Goal: Task Accomplishment & Management: Complete application form

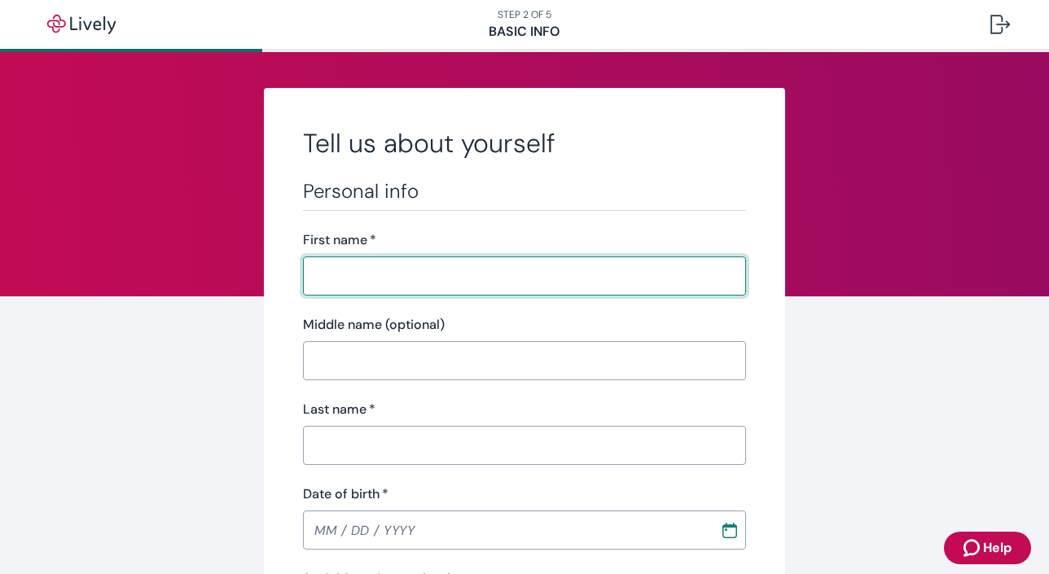
click at [506, 264] on input "First name   *" at bounding box center [524, 276] width 443 height 33
type input "[PERSON_NAME]"
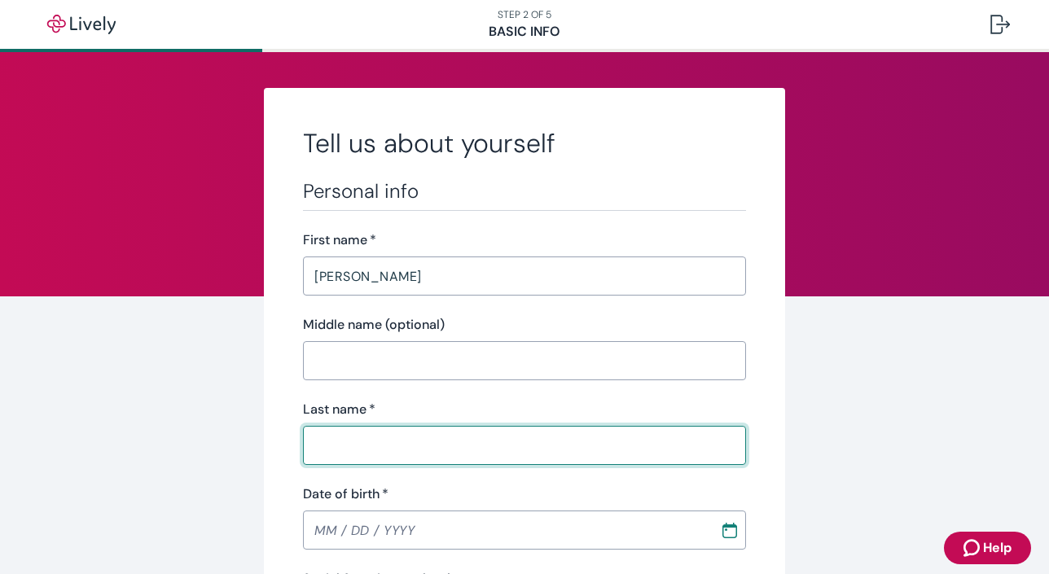
click at [364, 451] on input "Last name   *" at bounding box center [524, 445] width 443 height 33
type input "[PERSON_NAME]"
type input "MM / DD / YYYY"
click at [319, 533] on input "MM / DD / YYYY" at bounding box center [506, 530] width 406 height 33
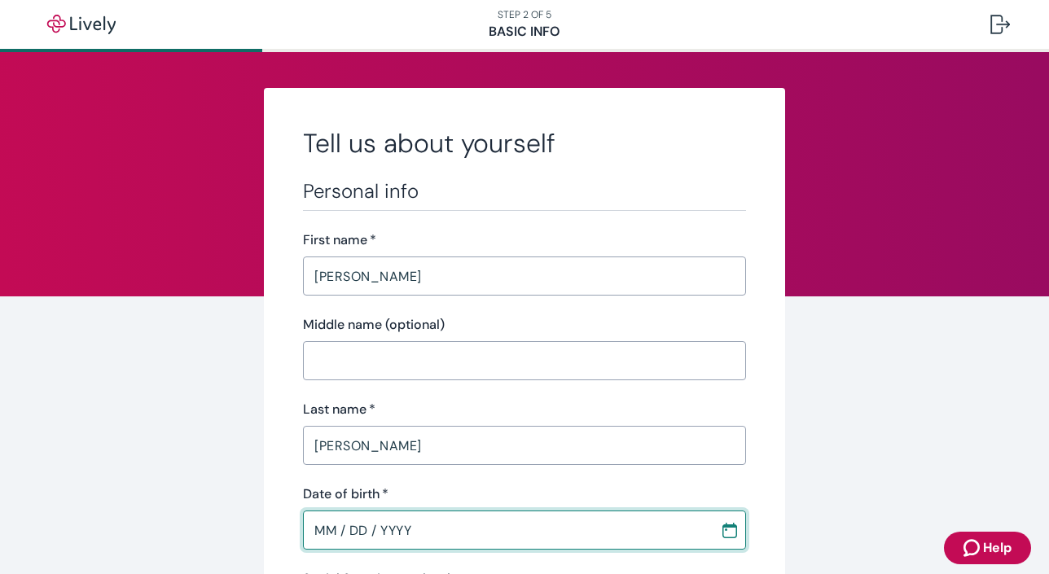
scroll to position [100, 0]
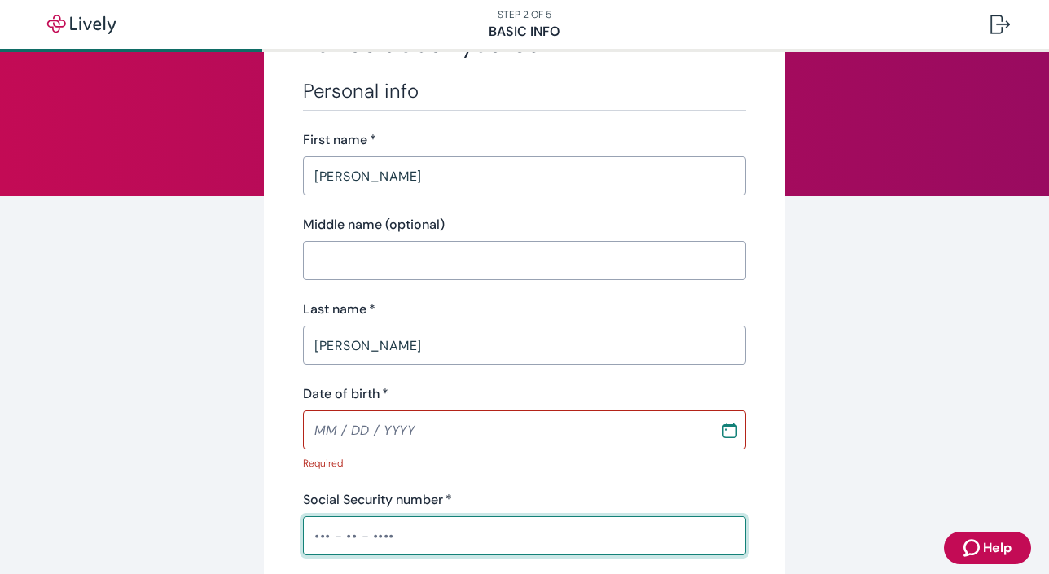
click at [341, 528] on input "Social Security number   *" at bounding box center [524, 536] width 443 height 33
click at [321, 432] on input "MM / DD / YYYY" at bounding box center [506, 430] width 406 height 33
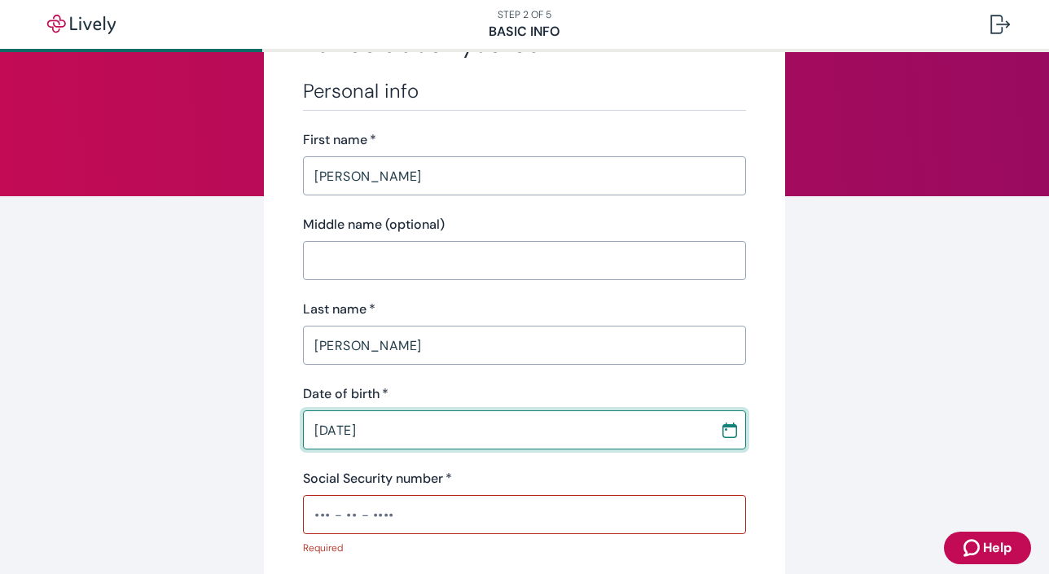
type input "[DATE]"
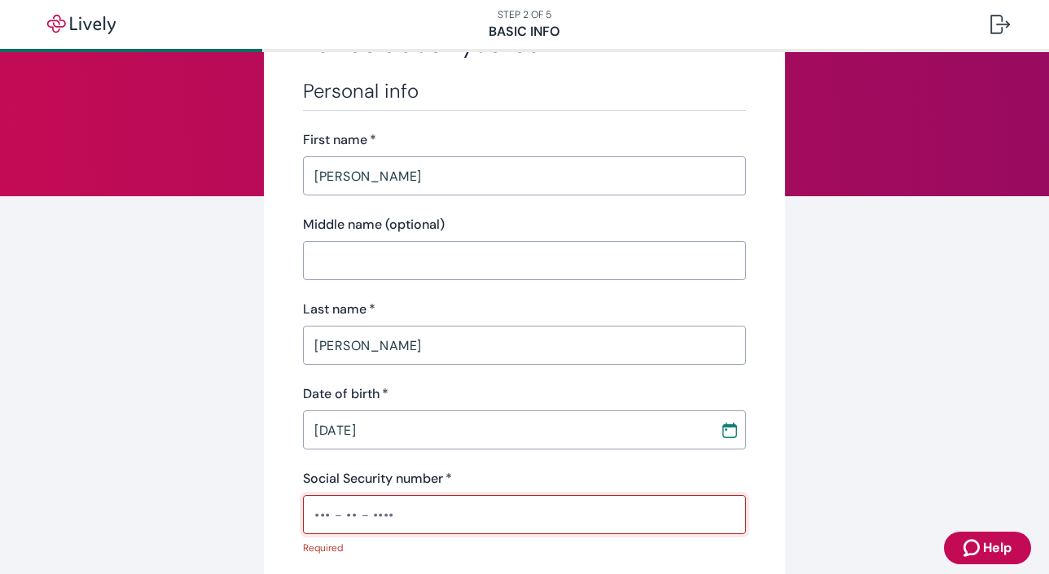
click at [343, 514] on input "Social Security number   *" at bounding box center [524, 514] width 443 height 33
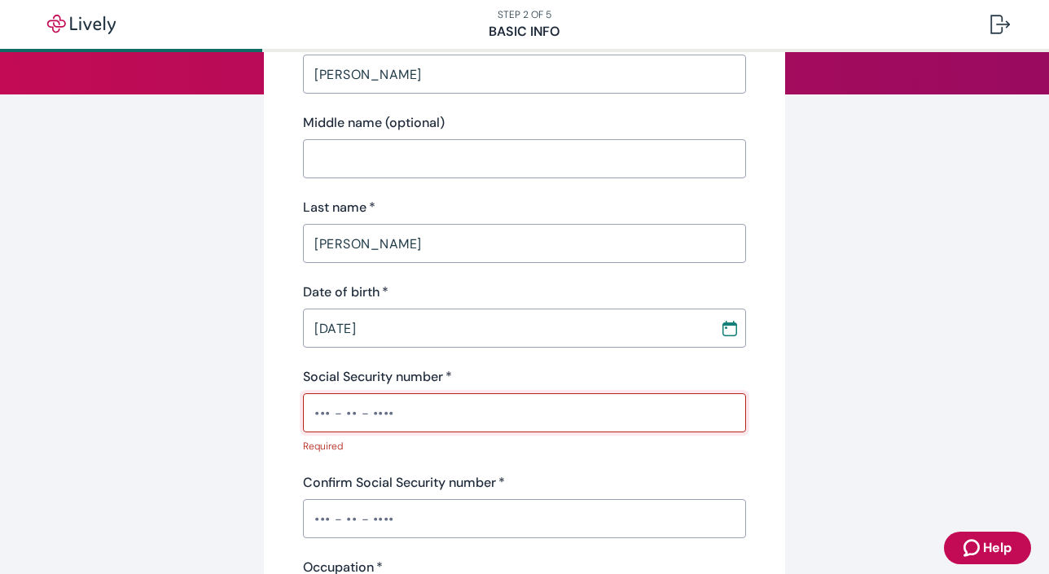
scroll to position [207, 0]
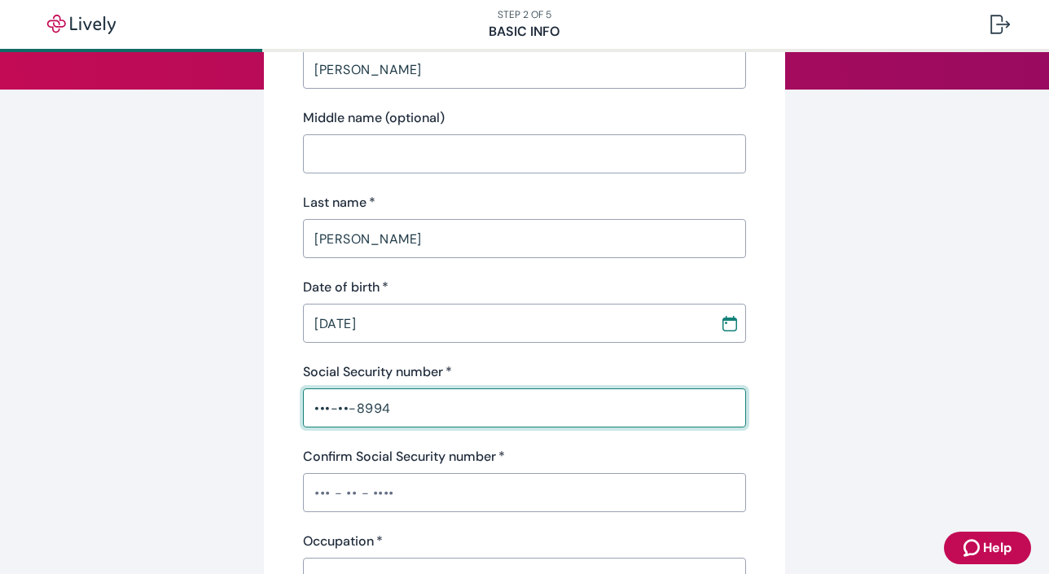
type input "•••-••-8994"
click at [327, 494] on input "Confirm Social Security number   *" at bounding box center [524, 492] width 443 height 33
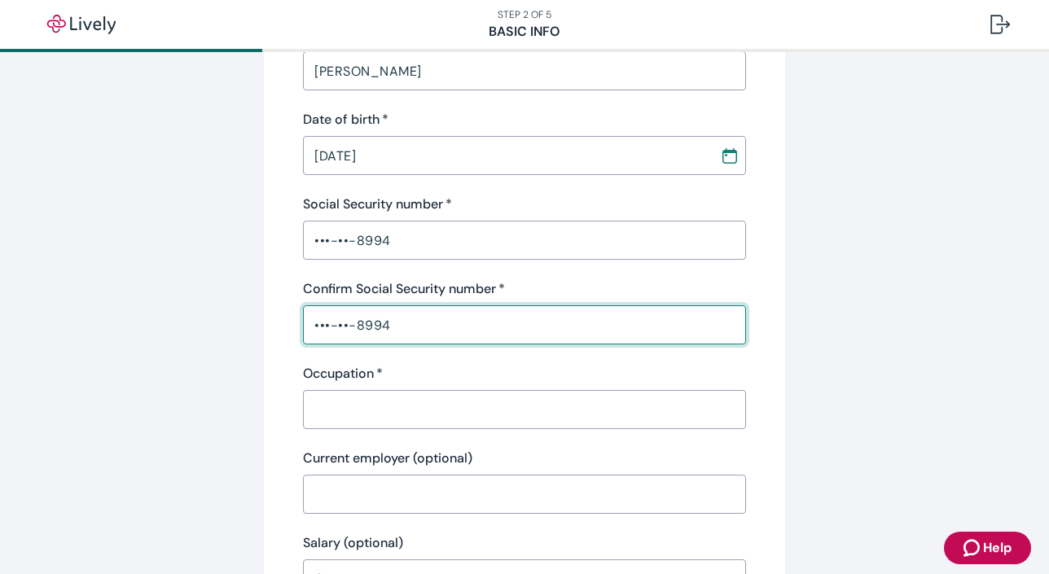
scroll to position [429, 0]
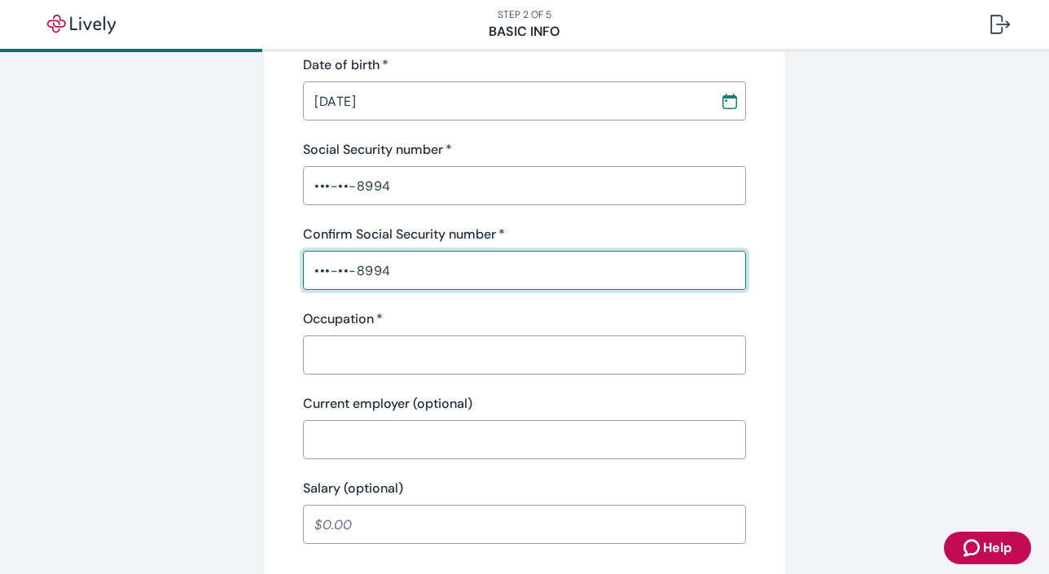
type input "•••-••-8994"
click at [328, 355] on input "Occupation   *" at bounding box center [524, 355] width 443 height 33
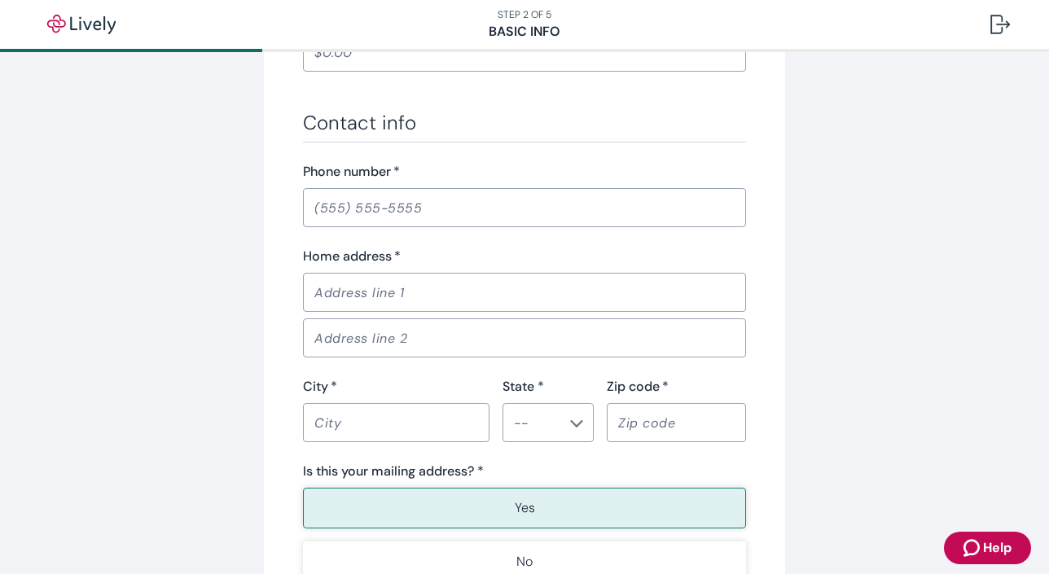
scroll to position [935, 0]
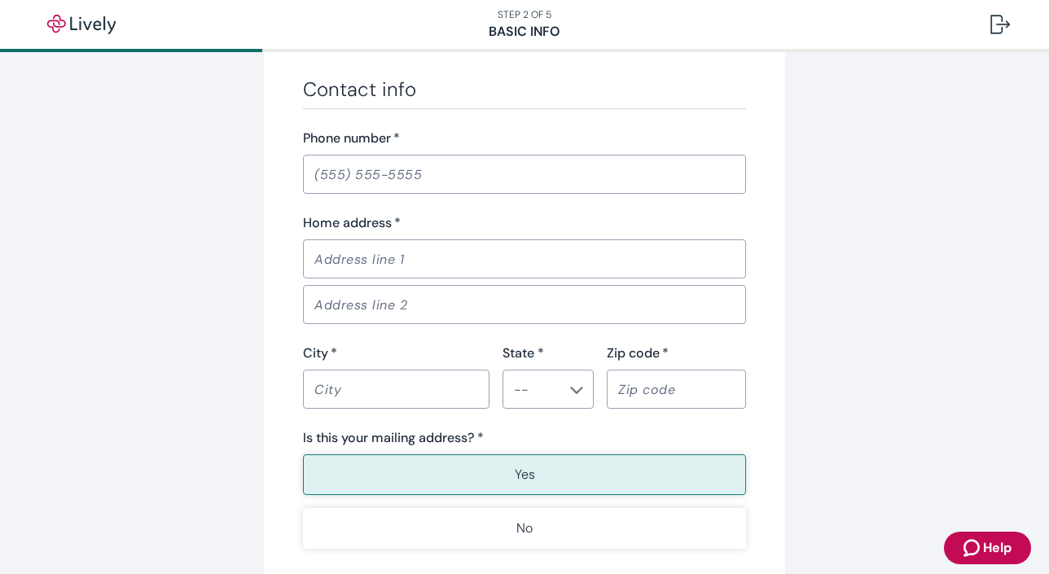
type input "Accountant"
click at [346, 153] on div "Phone number   * ​" at bounding box center [524, 161] width 443 height 65
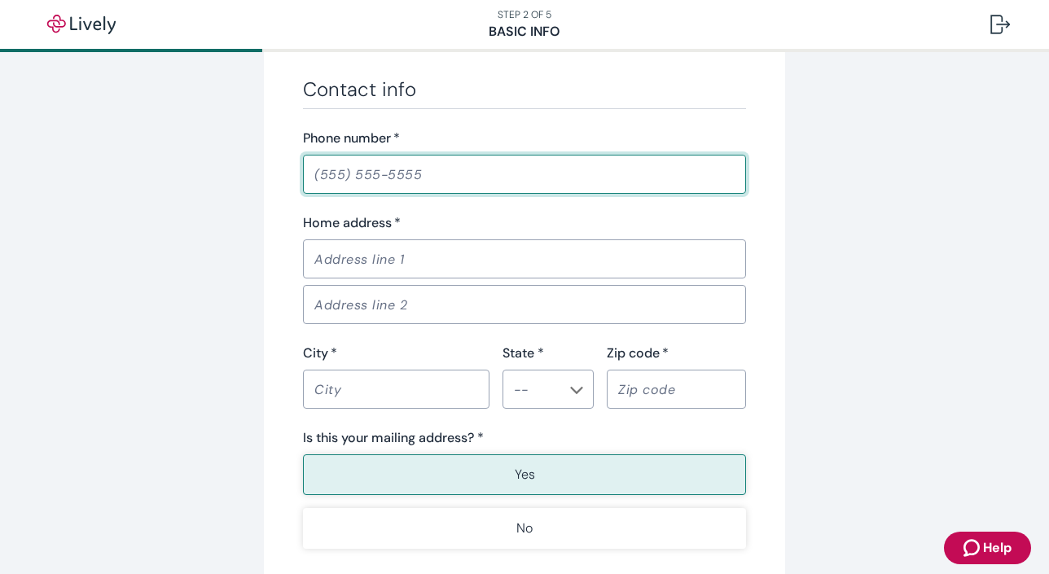
click at [337, 168] on input "Phone number   *" at bounding box center [524, 174] width 443 height 33
type input "[PHONE_NUMBER]"
click at [371, 252] on input "Home address   *" at bounding box center [524, 259] width 443 height 33
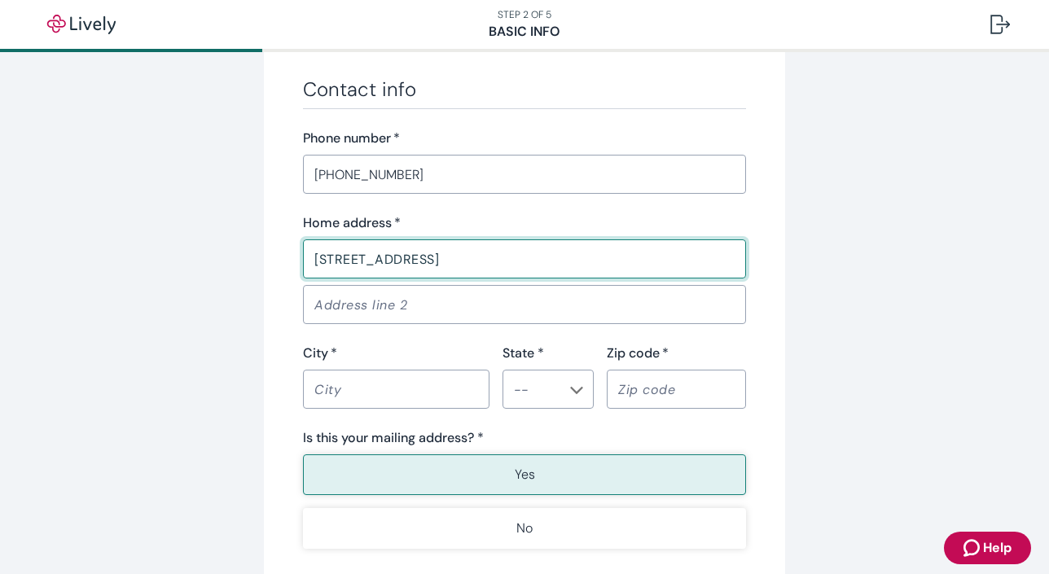
type input "[STREET_ADDRESS]"
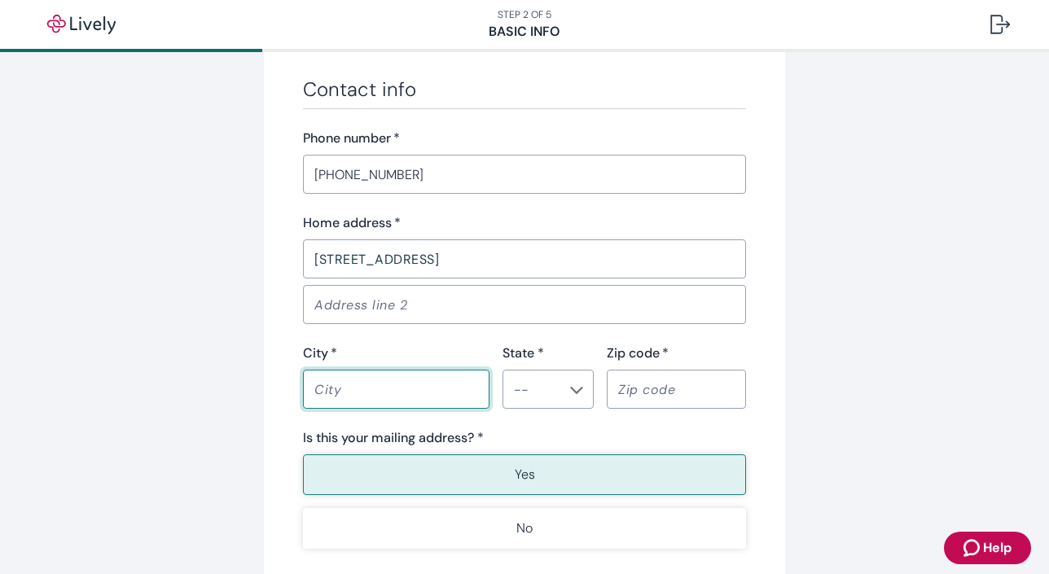
click at [357, 386] on input "City   *" at bounding box center [396, 389] width 186 height 33
type input "Hoboken"
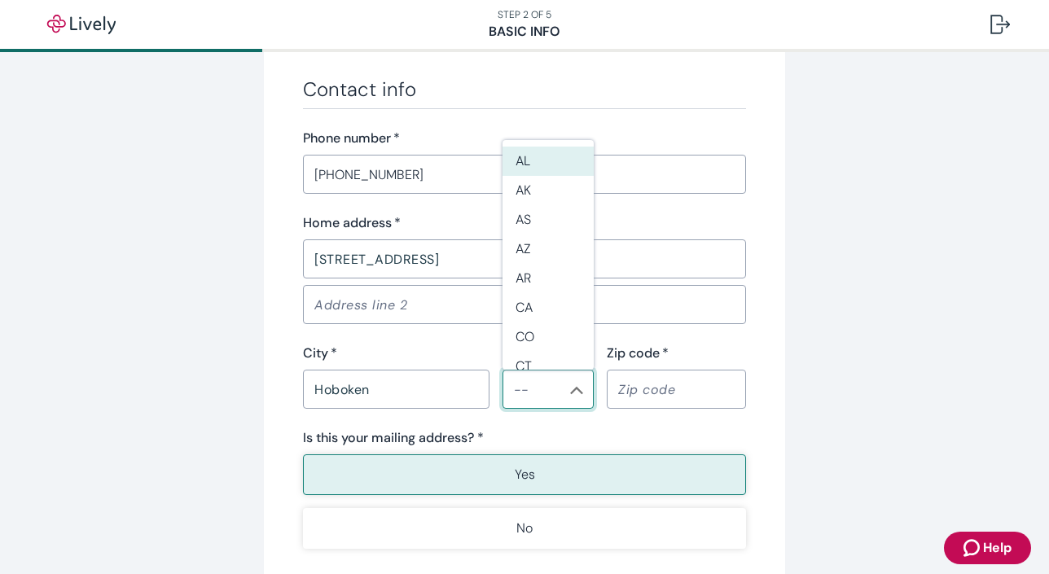
click at [557, 395] on input "State *" at bounding box center [534, 389] width 55 height 23
click at [539, 357] on li "NY" at bounding box center [547, 366] width 91 height 29
click at [542, 379] on input "NY" at bounding box center [534, 389] width 55 height 23
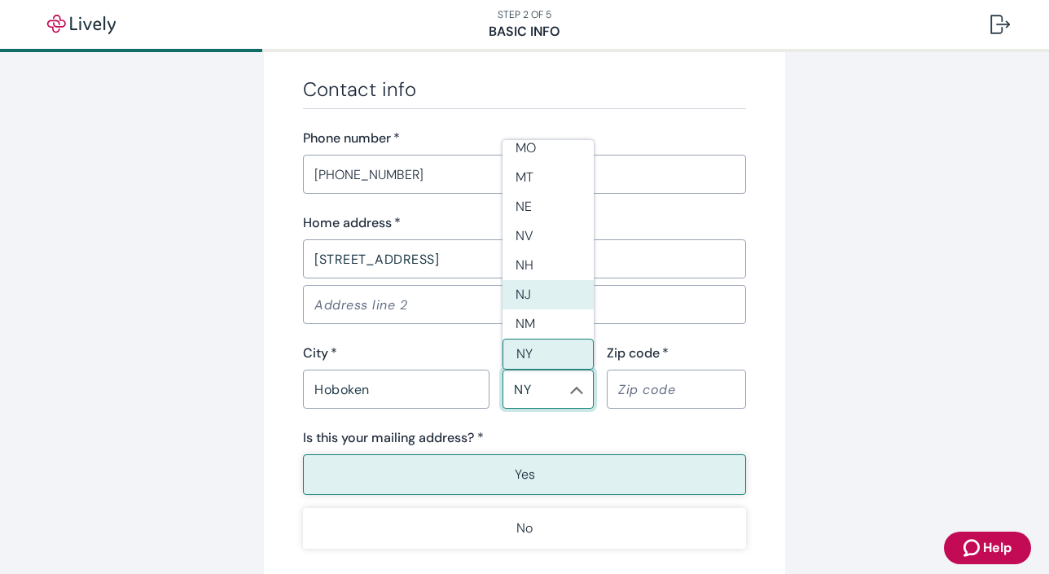
click at [525, 300] on li "NJ" at bounding box center [547, 294] width 91 height 29
type input "NJ"
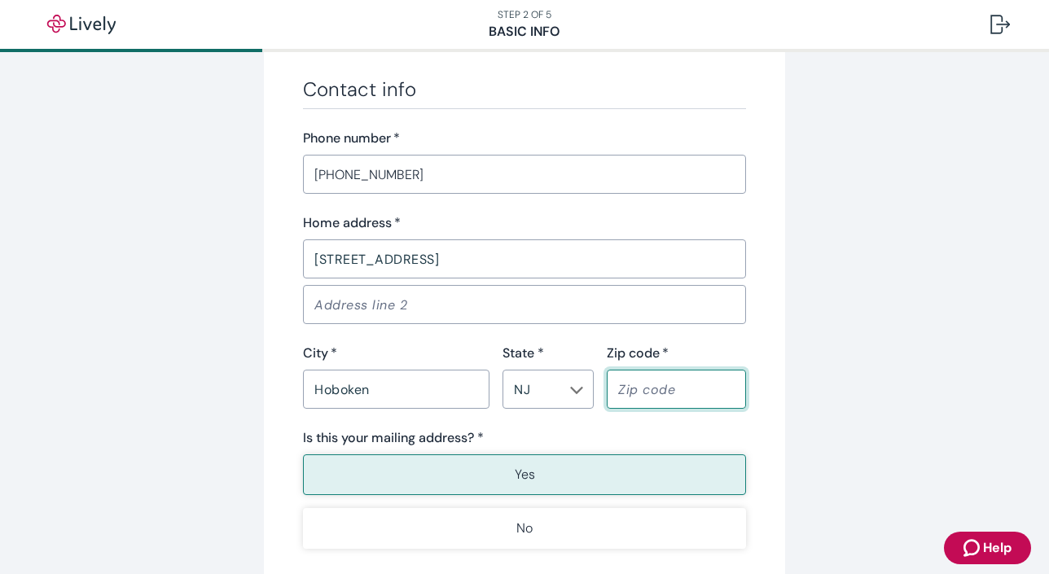
click at [642, 387] on input "Zip code   *" at bounding box center [676, 389] width 139 height 33
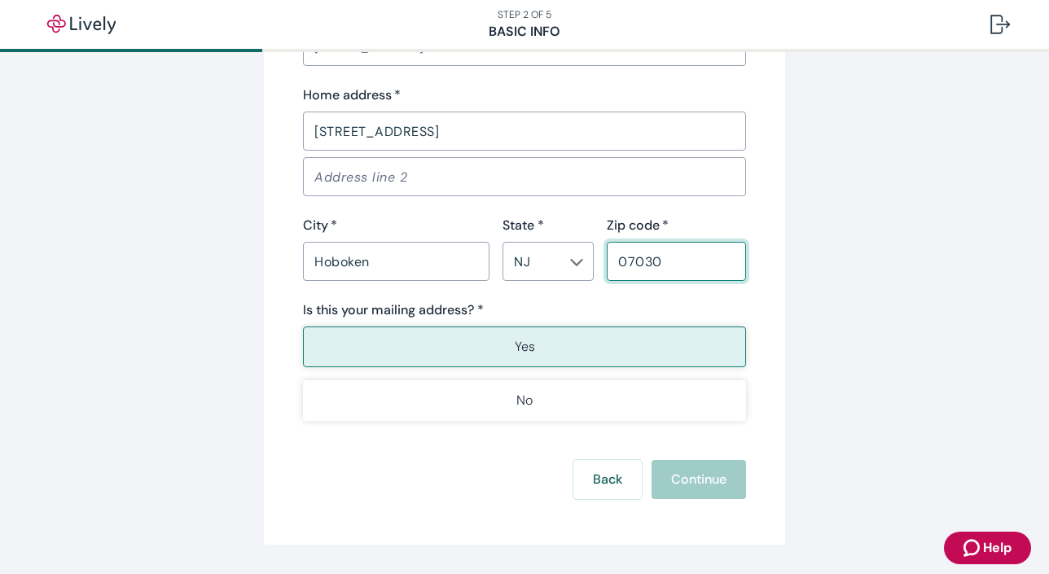
scroll to position [1090, 0]
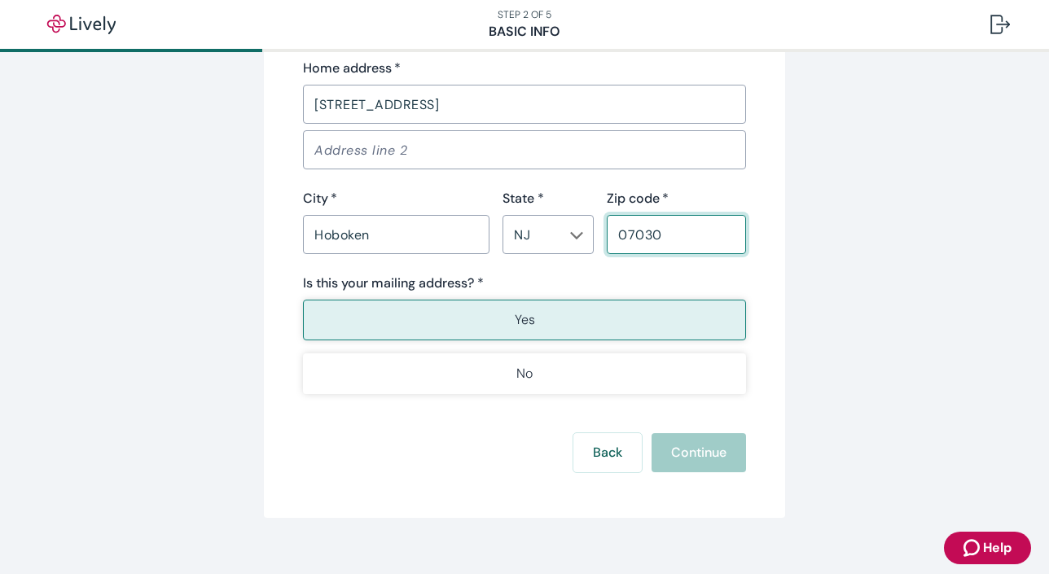
type input "07030"
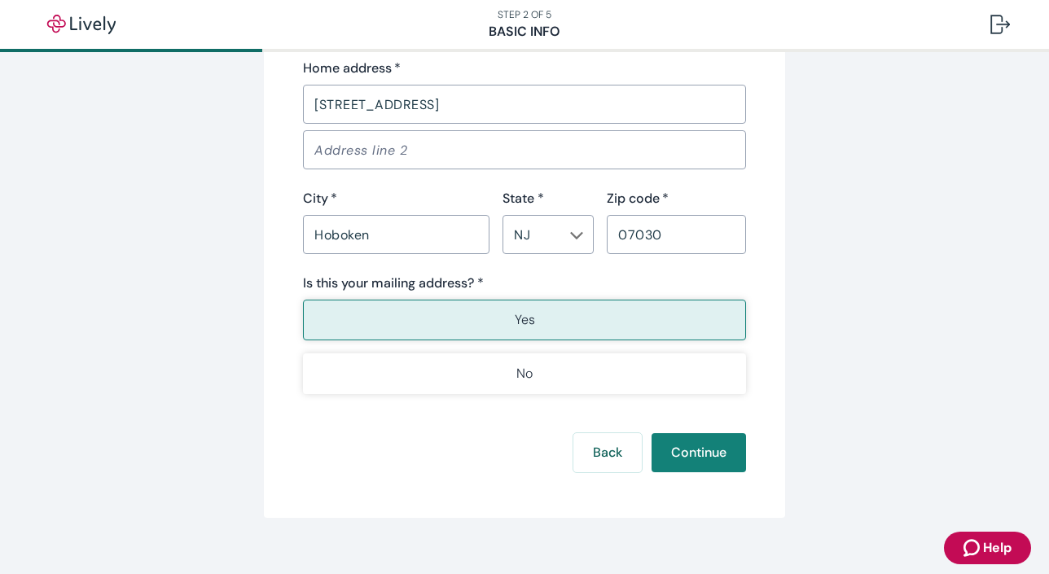
click at [555, 315] on button "Yes" at bounding box center [524, 320] width 443 height 41
click at [683, 437] on button "Continue" at bounding box center [698, 452] width 94 height 39
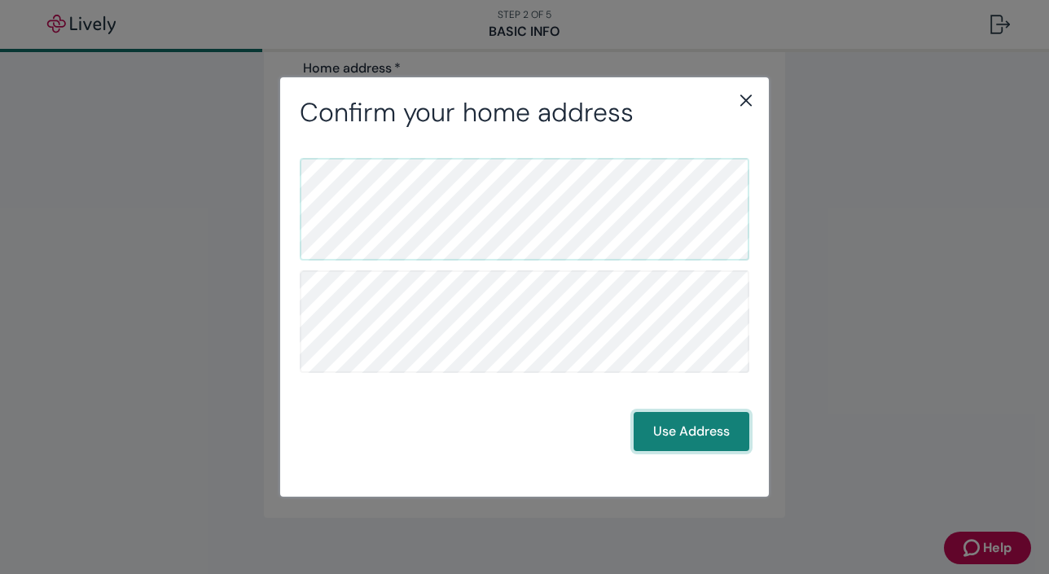
click at [665, 417] on button "Use Address" at bounding box center [692, 431] width 116 height 39
click at [695, 423] on button "Use Address" at bounding box center [692, 431] width 116 height 39
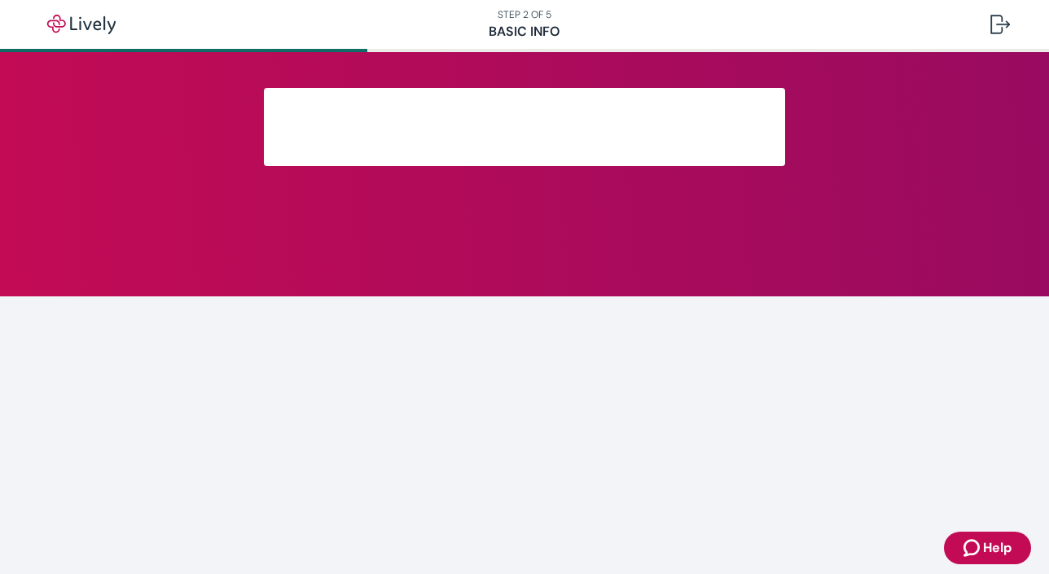
scroll to position [349, 0]
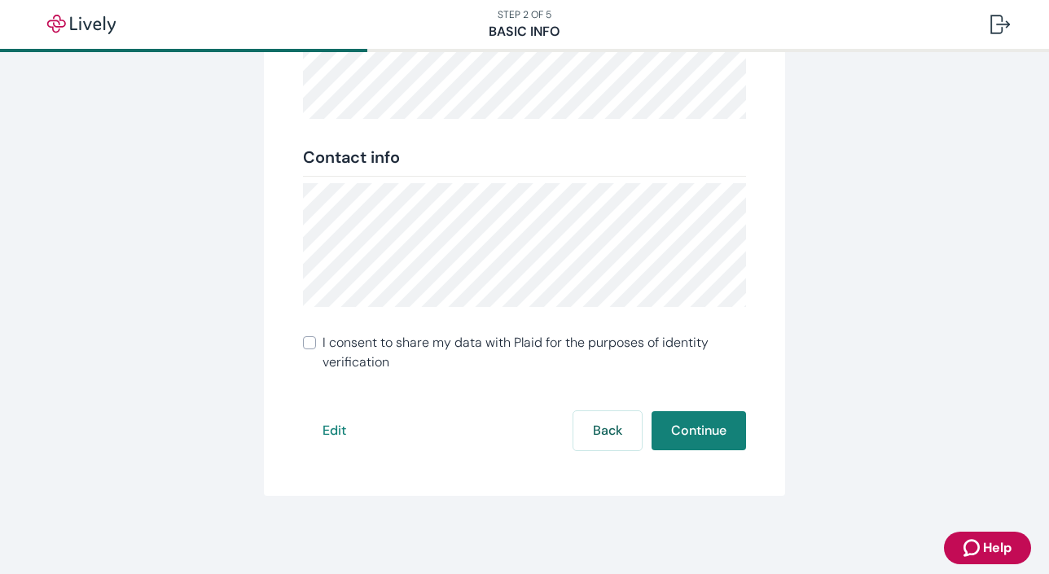
click at [345, 362] on span "I consent to share my data with Plaid for the purposes of identity verification" at bounding box center [533, 352] width 423 height 39
click at [316, 349] on input "I consent to share my data with Plaid for the purposes of identity verification" at bounding box center [309, 342] width 13 height 13
checkbox input "true"
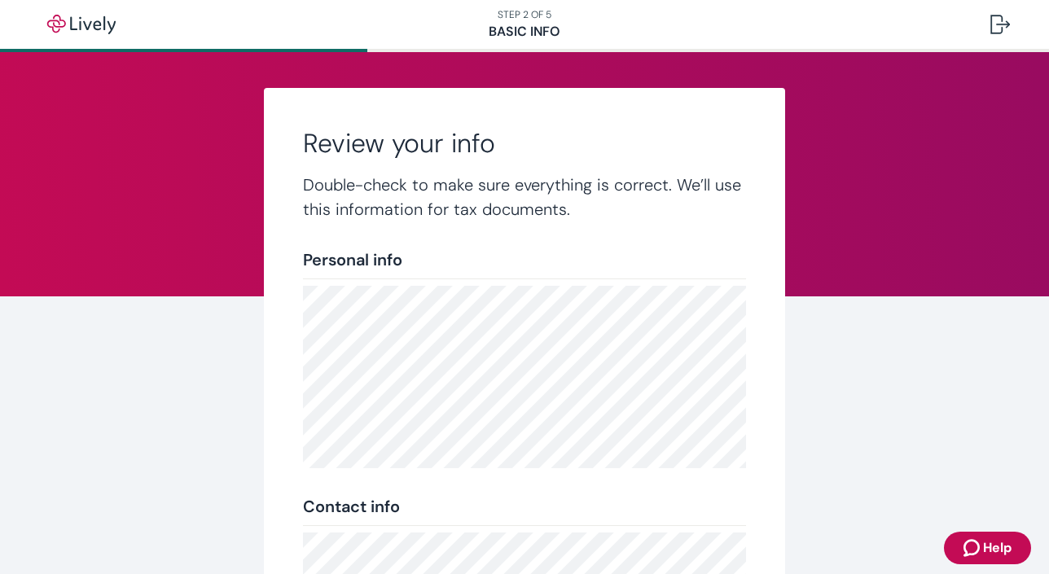
scroll to position [300, 0]
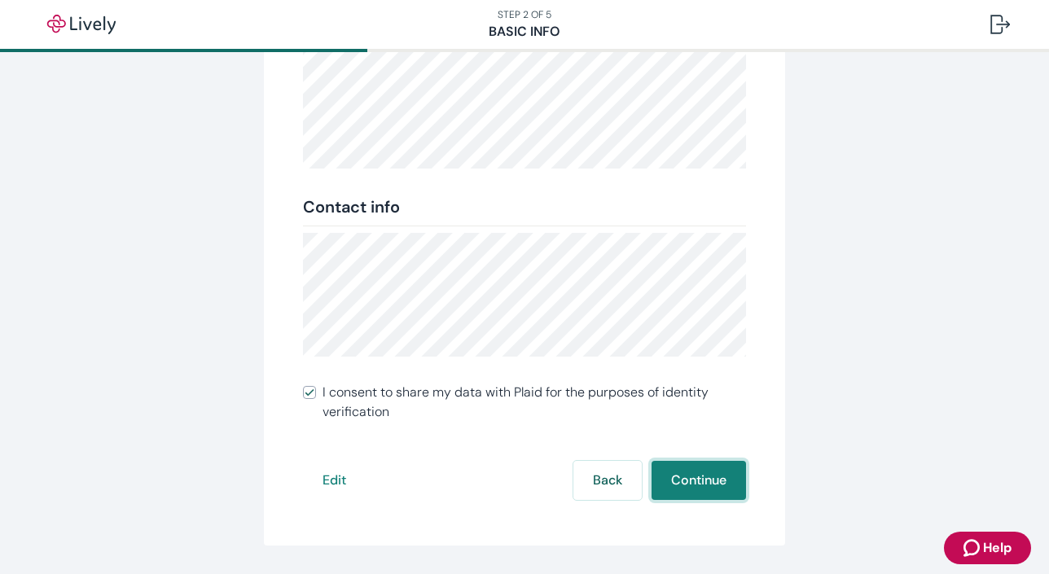
click at [698, 470] on button "Continue" at bounding box center [698, 480] width 94 height 39
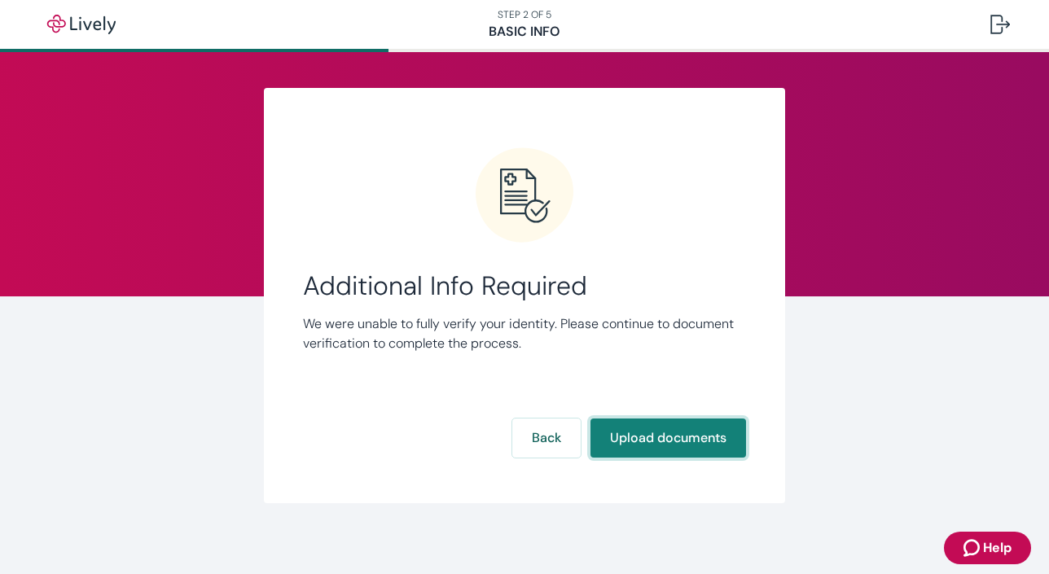
click at [695, 431] on button "Upload documents" at bounding box center [668, 438] width 156 height 39
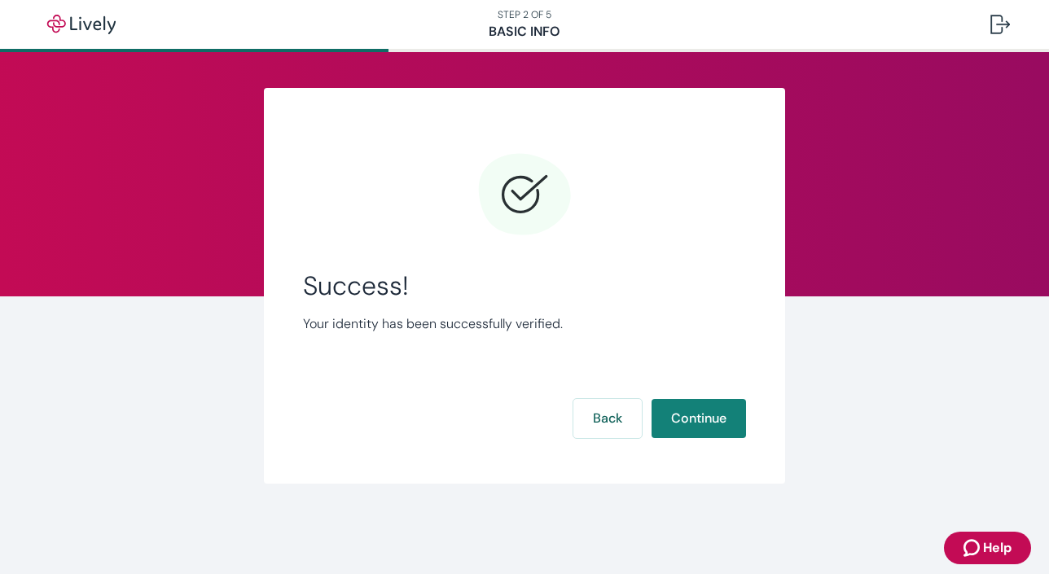
click at [704, 439] on div "Success! Your identity has been successfully verified. Back Continue" at bounding box center [524, 296] width 443 height 298
click at [699, 428] on button "Continue" at bounding box center [698, 418] width 94 height 39
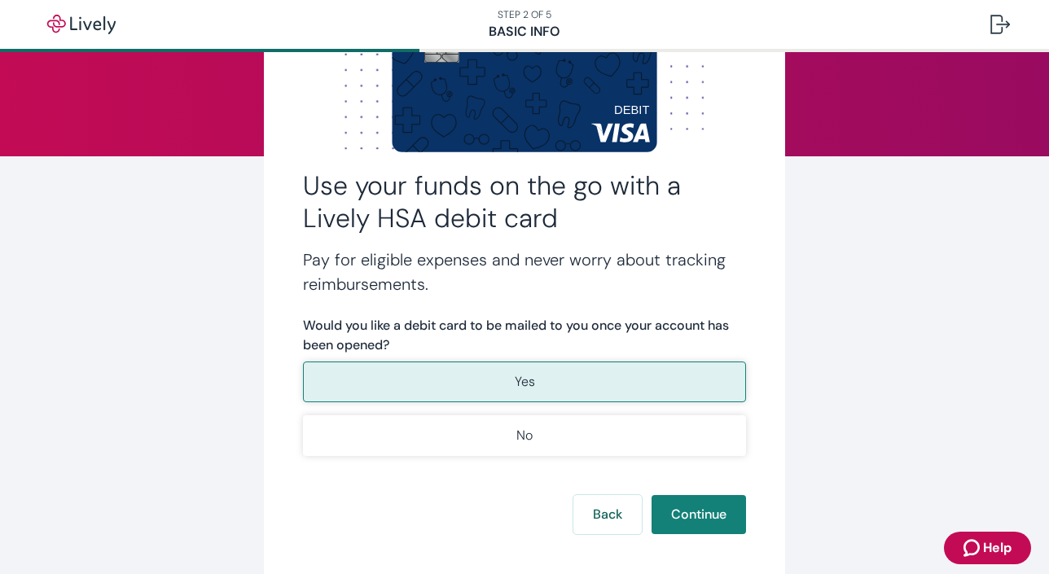
scroll to position [141, 0]
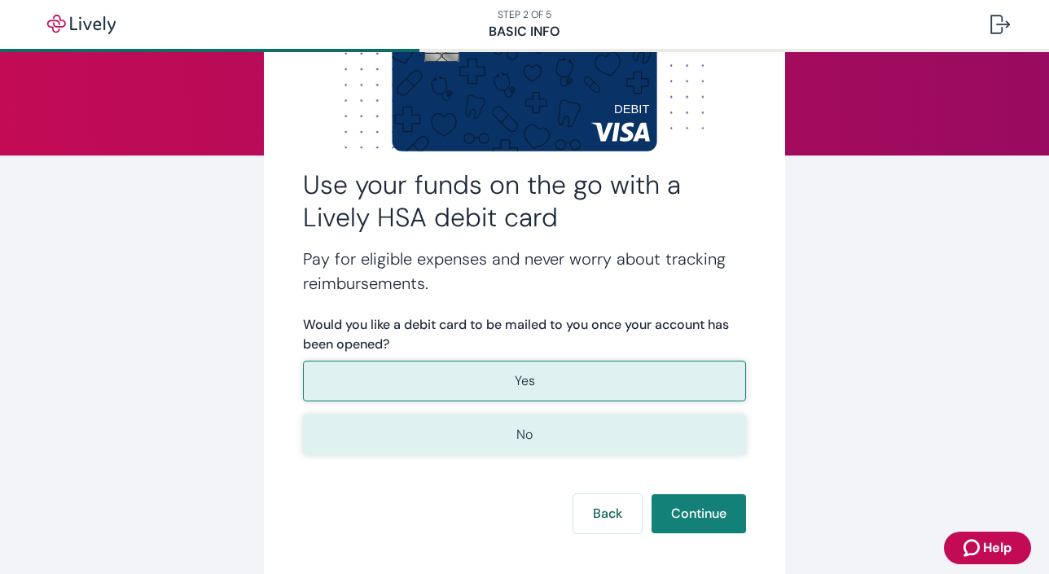
click at [516, 430] on p "No" at bounding box center [524, 435] width 16 height 20
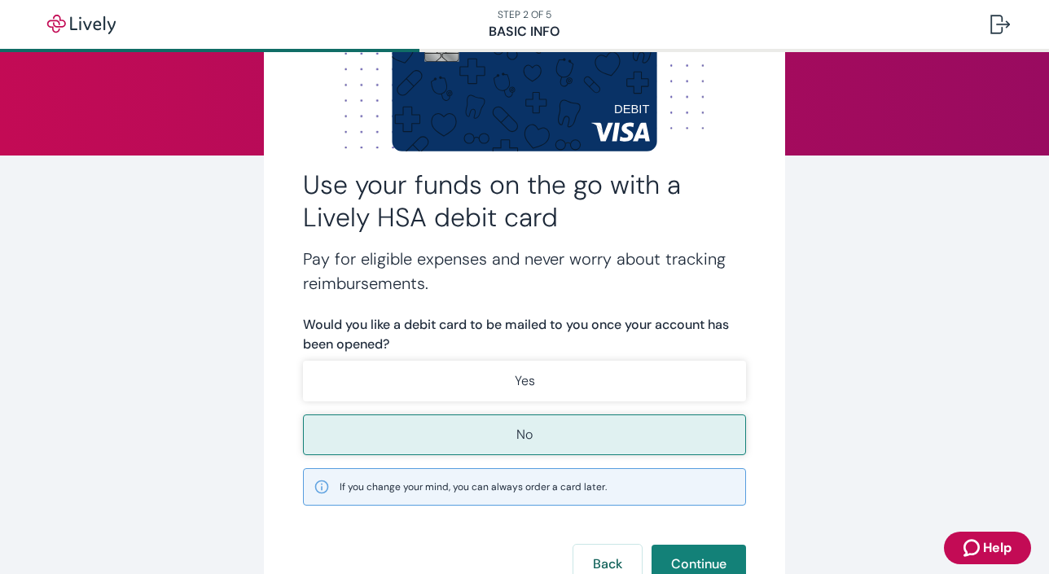
scroll to position [173, 0]
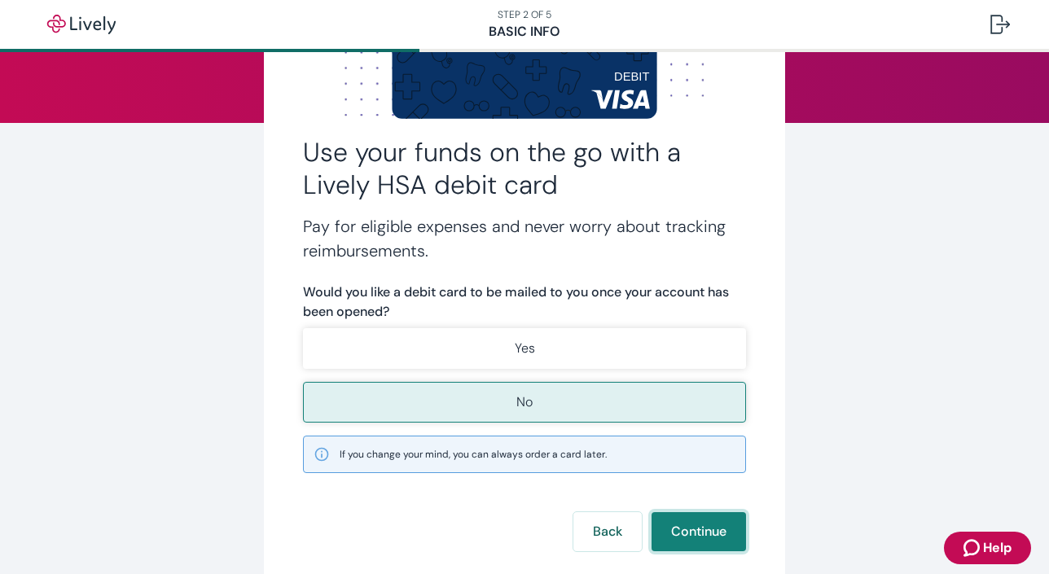
click at [709, 519] on button "Continue" at bounding box center [698, 531] width 94 height 39
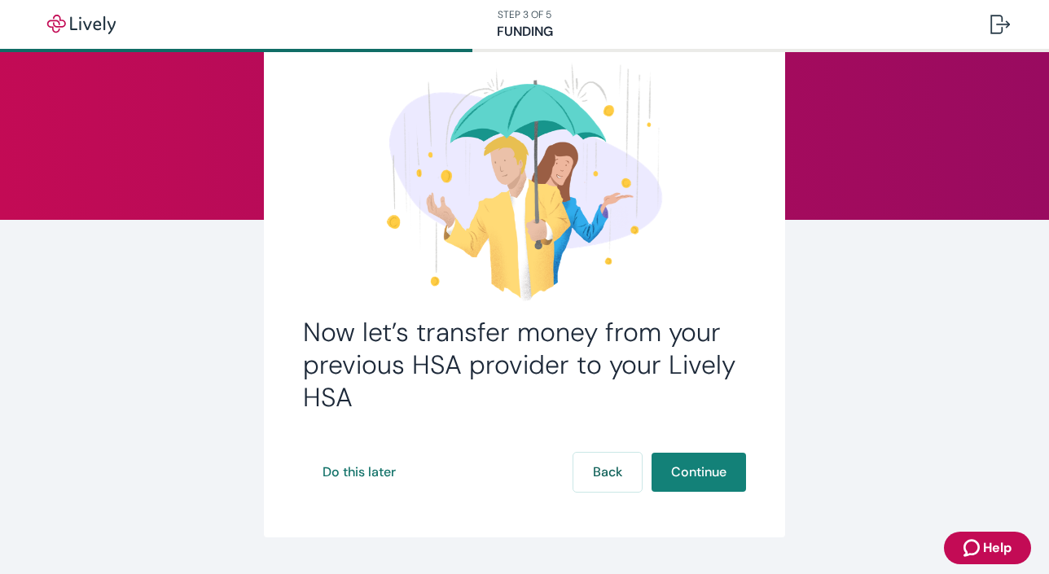
scroll to position [78, 0]
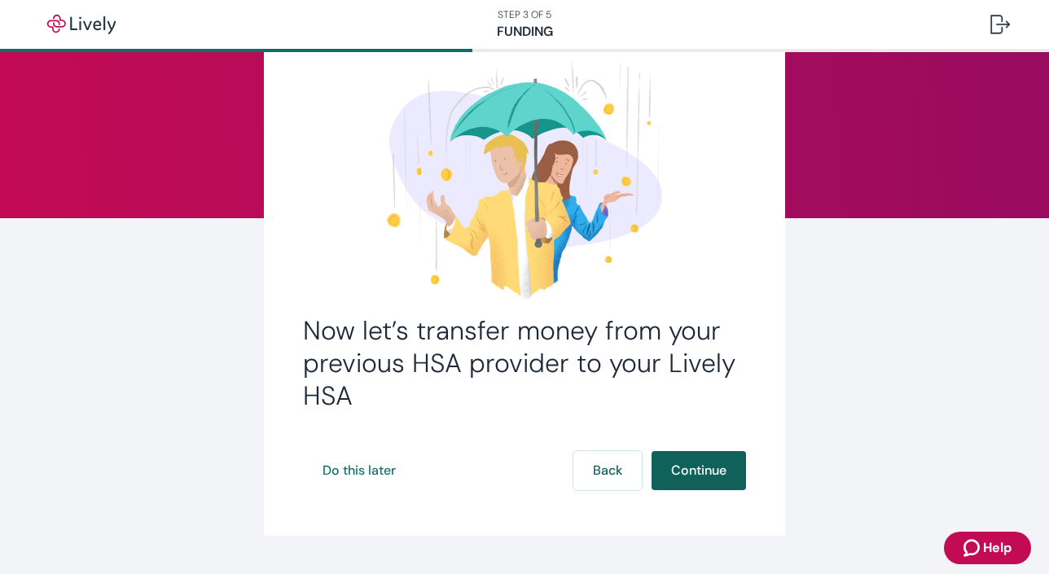
click at [703, 456] on button "Continue" at bounding box center [698, 470] width 94 height 39
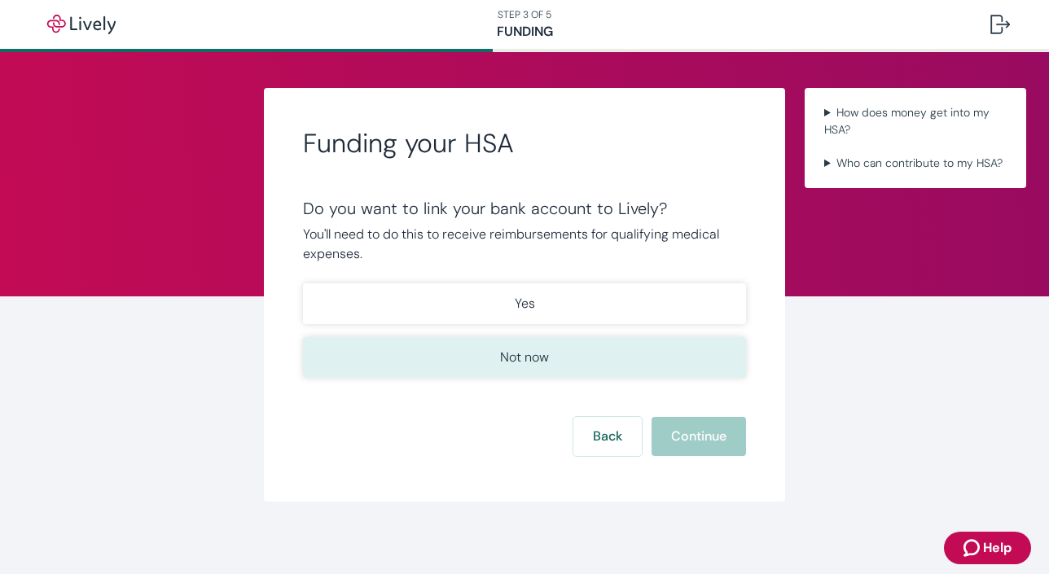
click at [570, 351] on button "Not now" at bounding box center [524, 357] width 443 height 41
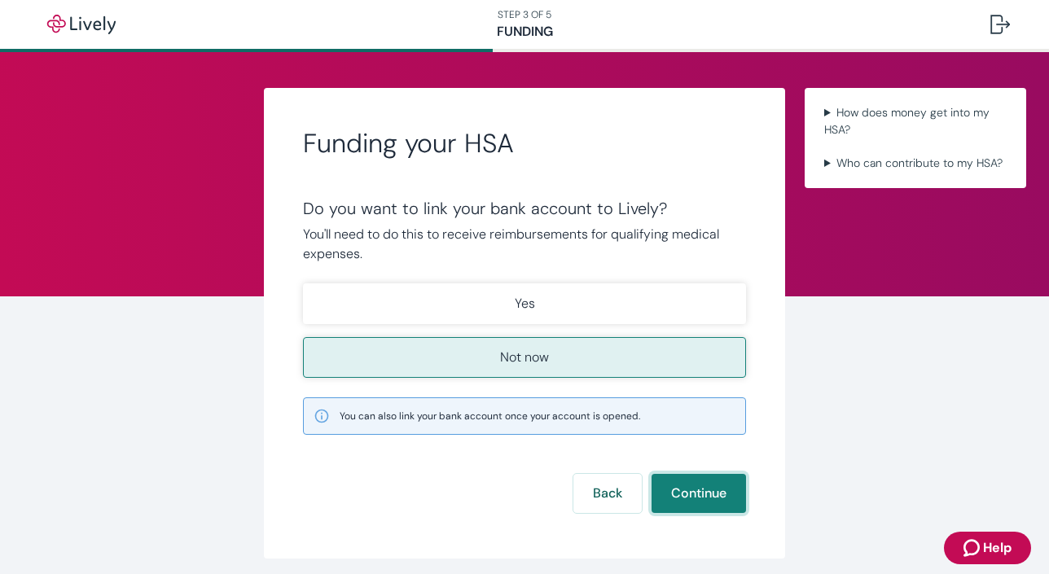
click at [692, 496] on button "Continue" at bounding box center [698, 493] width 94 height 39
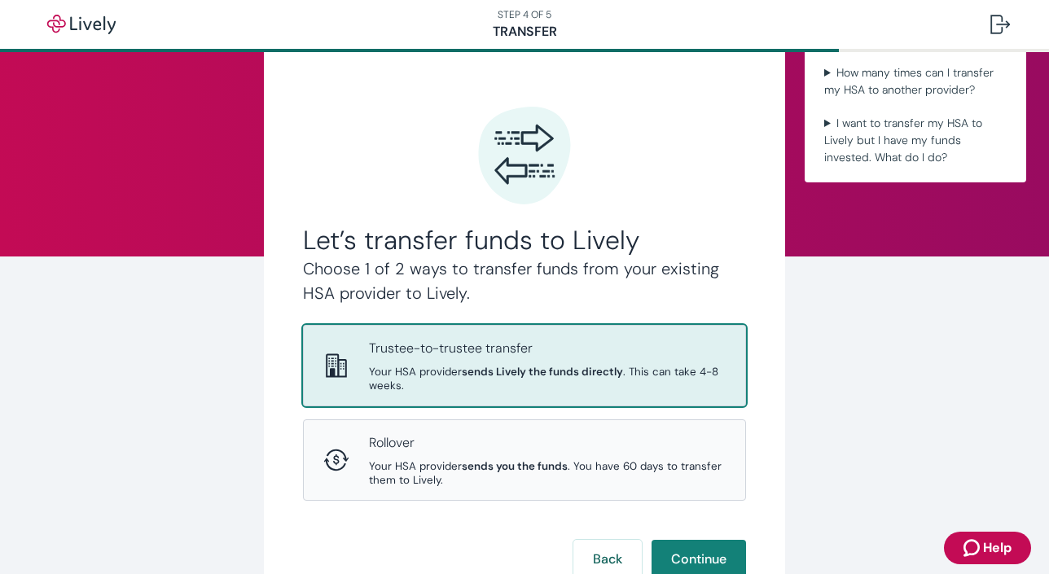
scroll to position [11, 0]
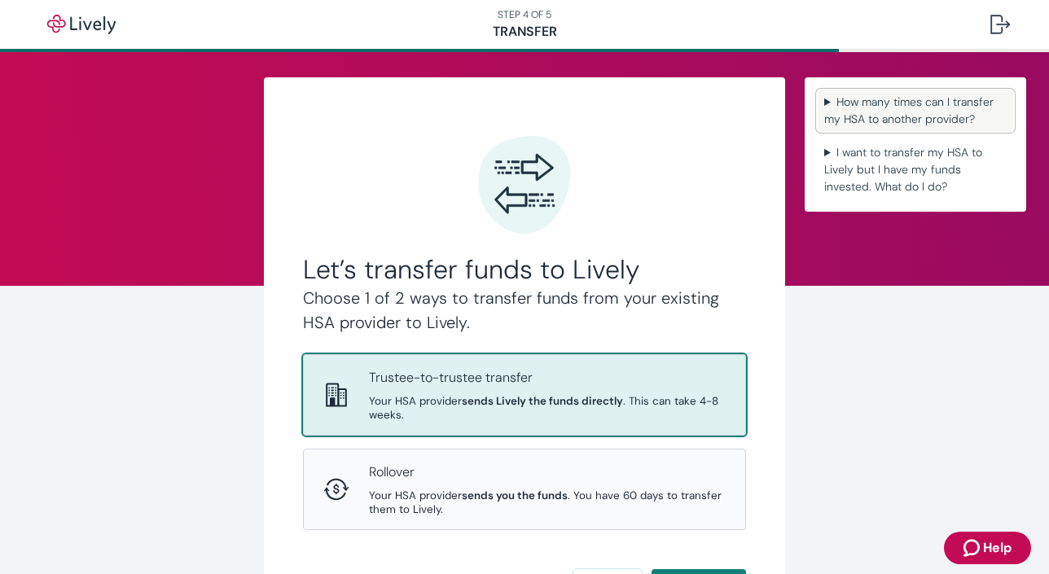
click at [826, 99] on summary "How many times can I transfer my HSA to another provider?" at bounding box center [915, 110] width 195 height 41
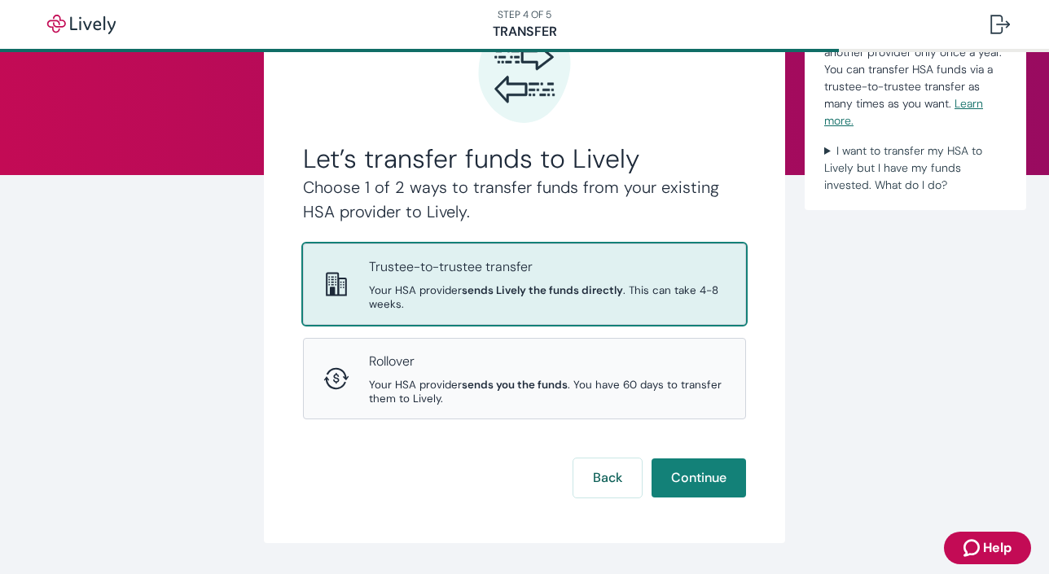
scroll to position [140, 0]
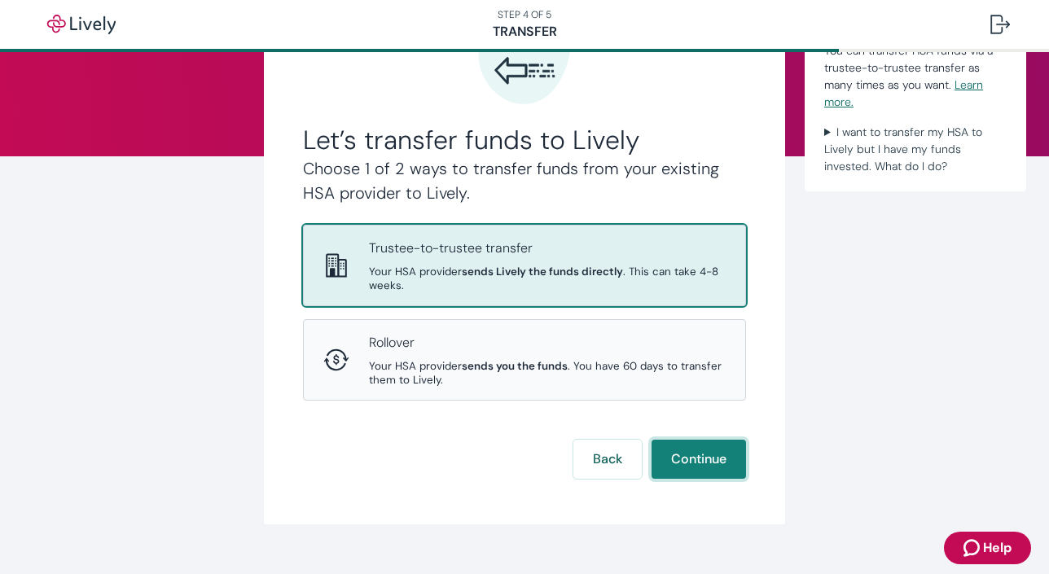
click at [695, 471] on button "Continue" at bounding box center [698, 459] width 94 height 39
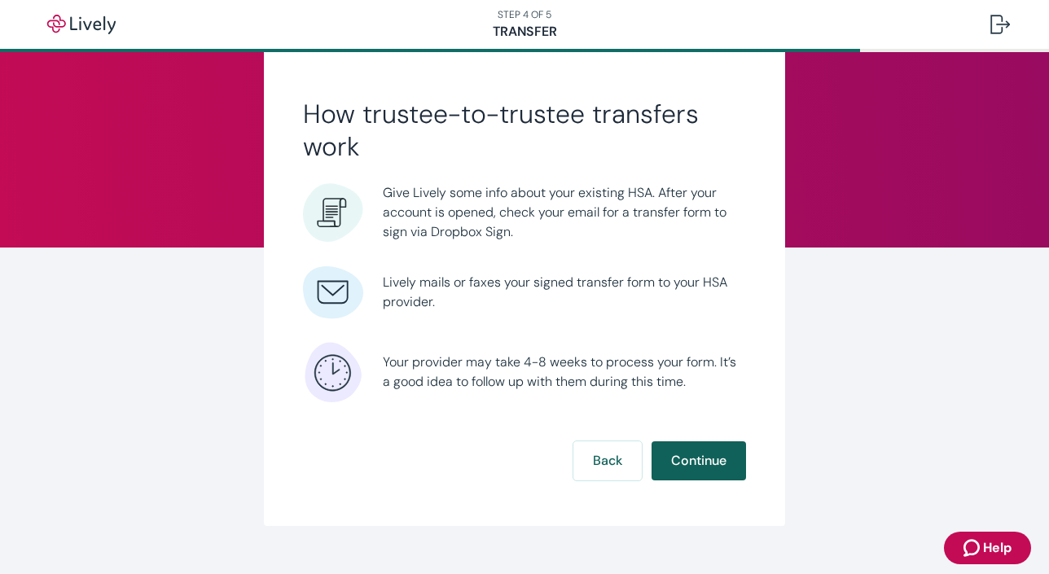
scroll to position [52, 0]
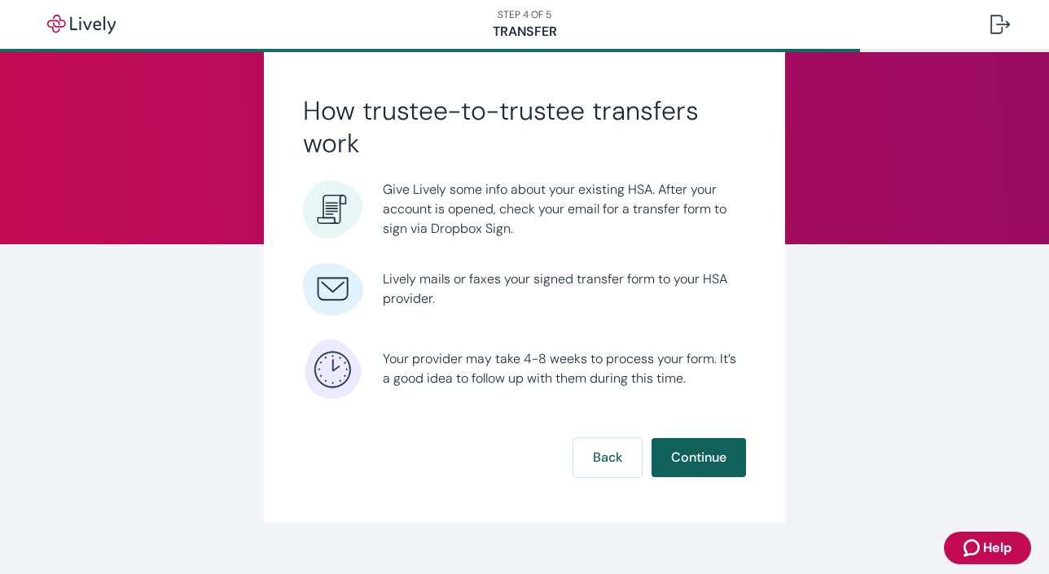
click at [708, 466] on button "Continue" at bounding box center [698, 457] width 94 height 39
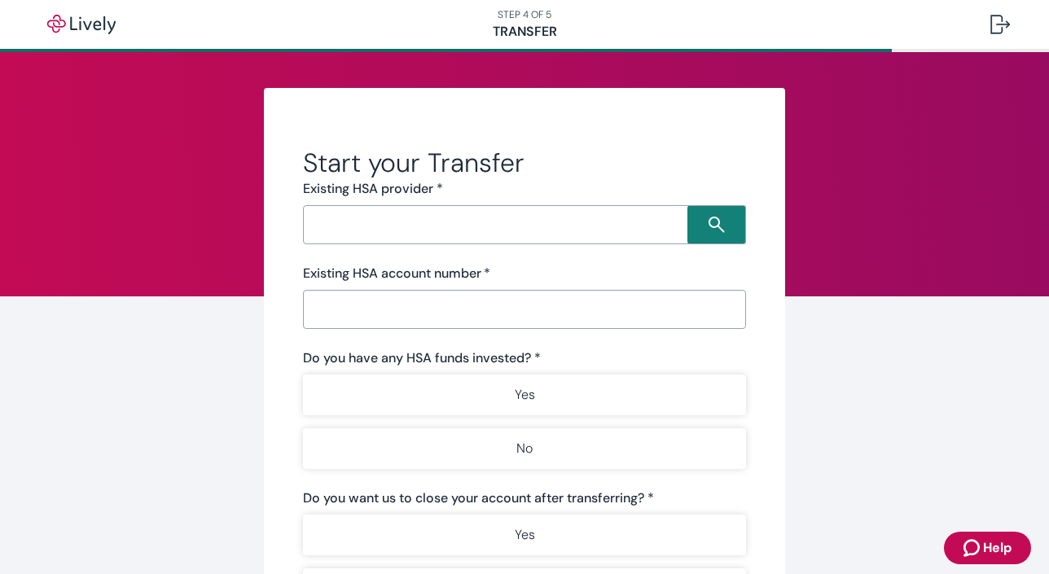
click at [560, 232] on input "Search input" at bounding box center [497, 224] width 379 height 23
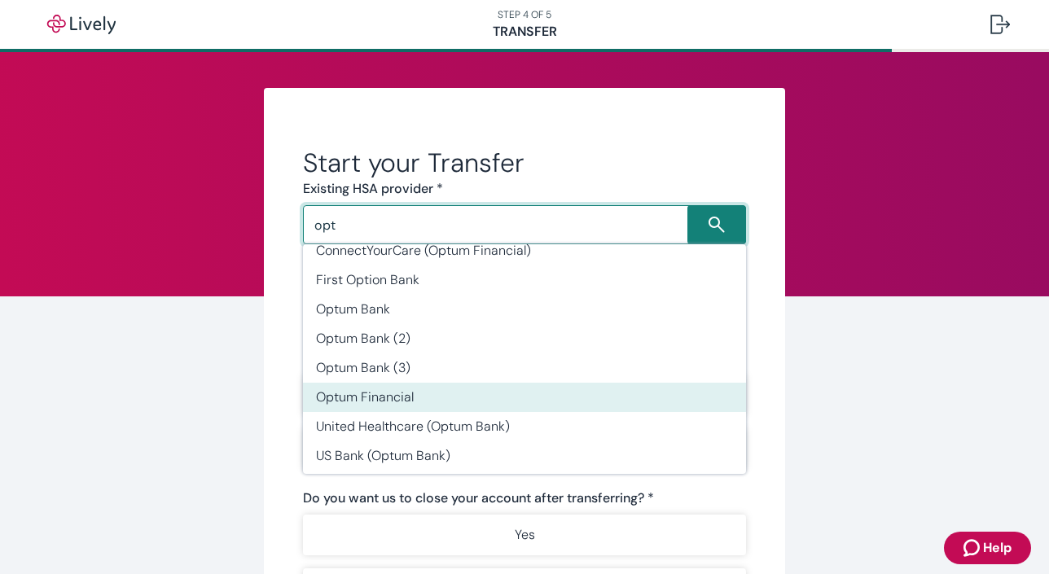
scroll to position [18, 0]
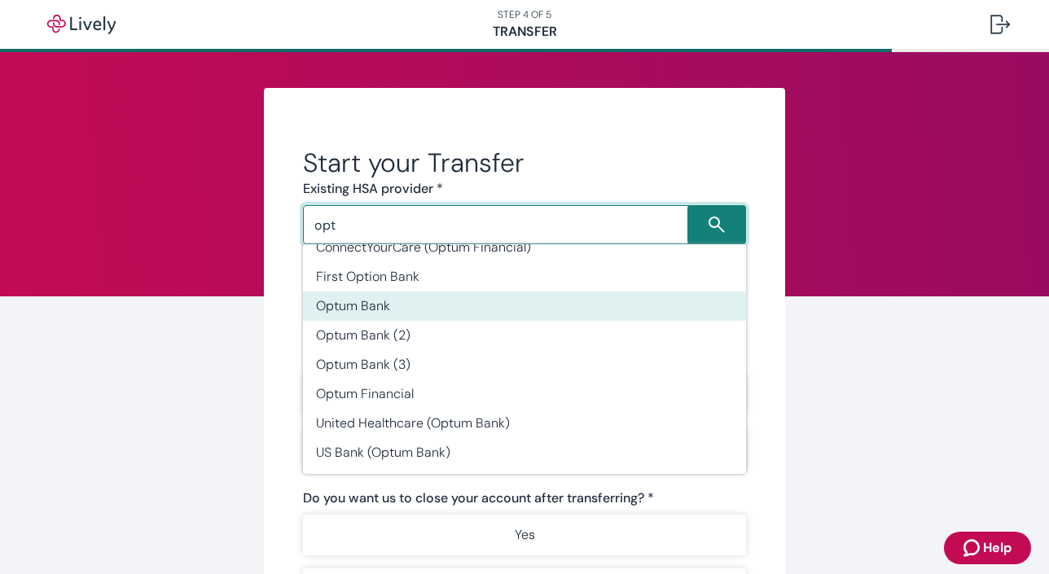
click at [388, 304] on li "Optum Bank" at bounding box center [524, 306] width 443 height 29
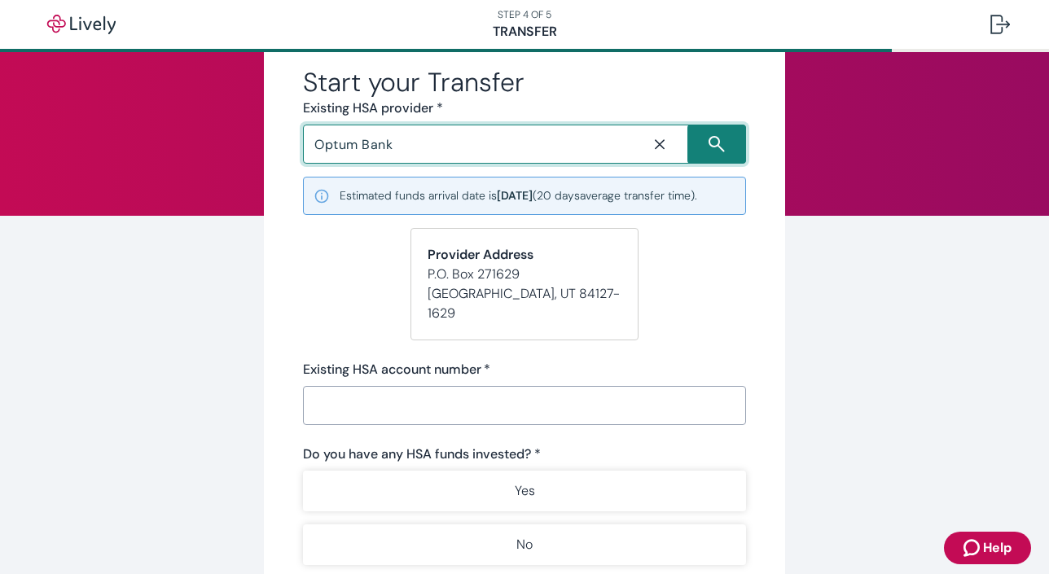
scroll to position [86, 0]
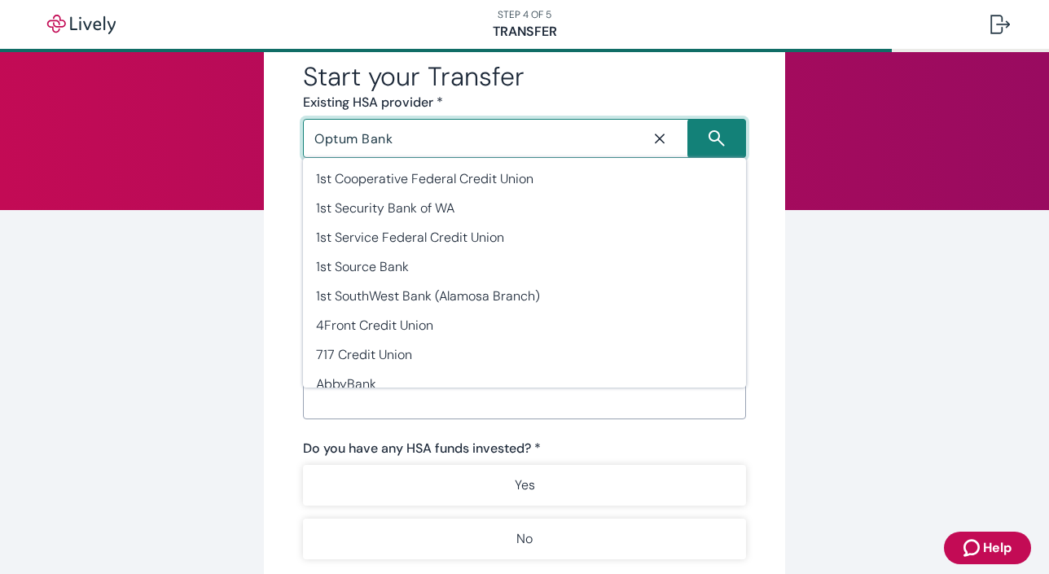
click at [396, 129] on input "Optum Bank" at bounding box center [470, 138] width 324 height 23
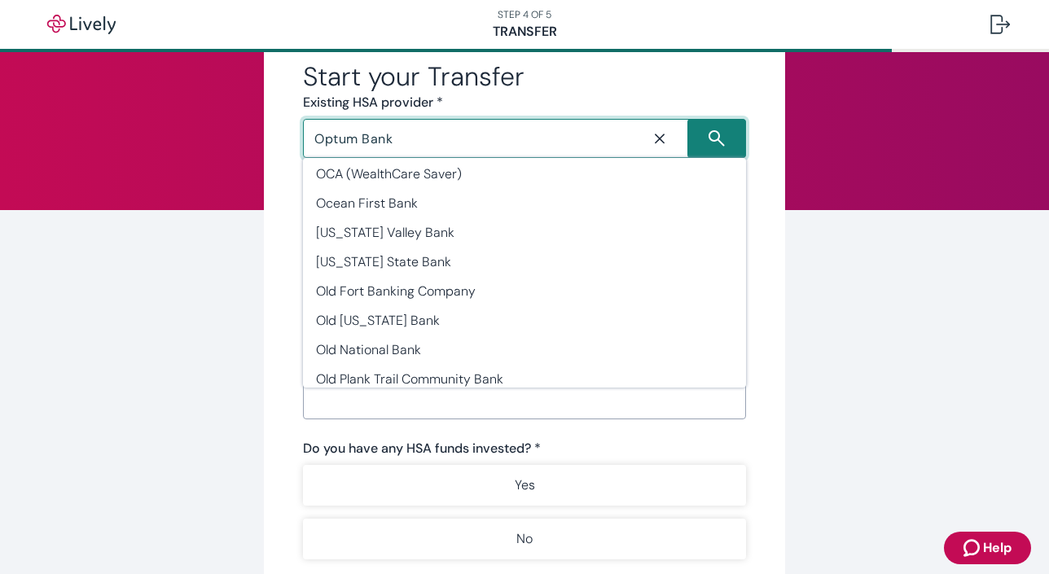
scroll to position [30692, 0]
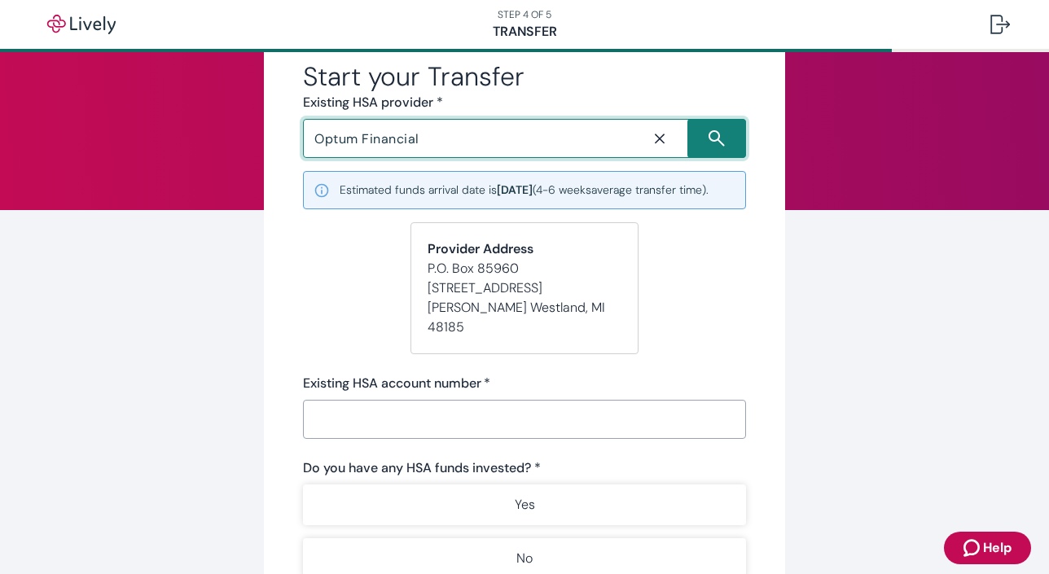
type input "Optum Financial"
click at [662, 141] on icon "Close icon" at bounding box center [660, 139] width 10 height 10
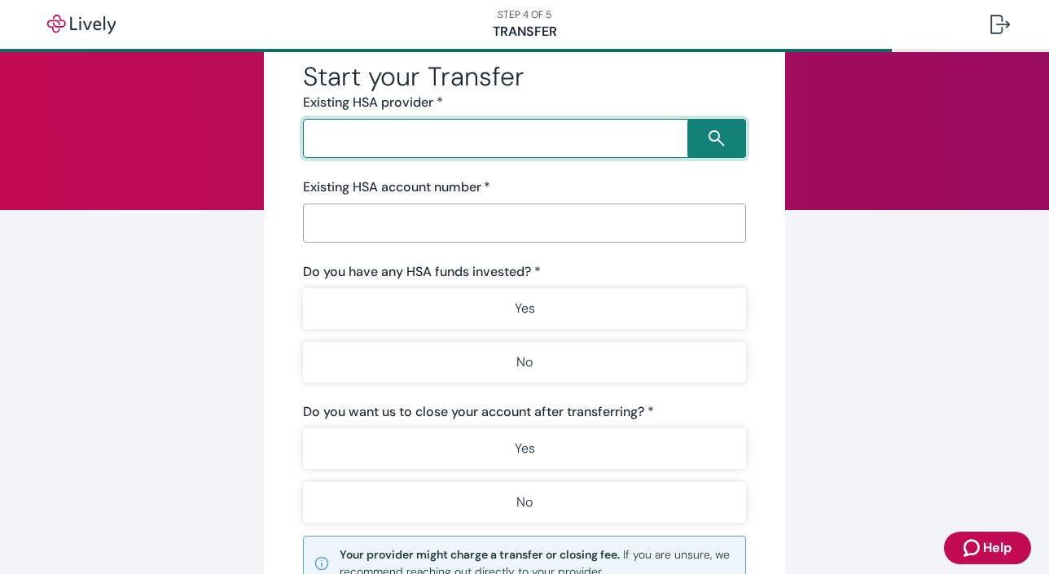
click at [498, 132] on input "Search input" at bounding box center [497, 138] width 379 height 23
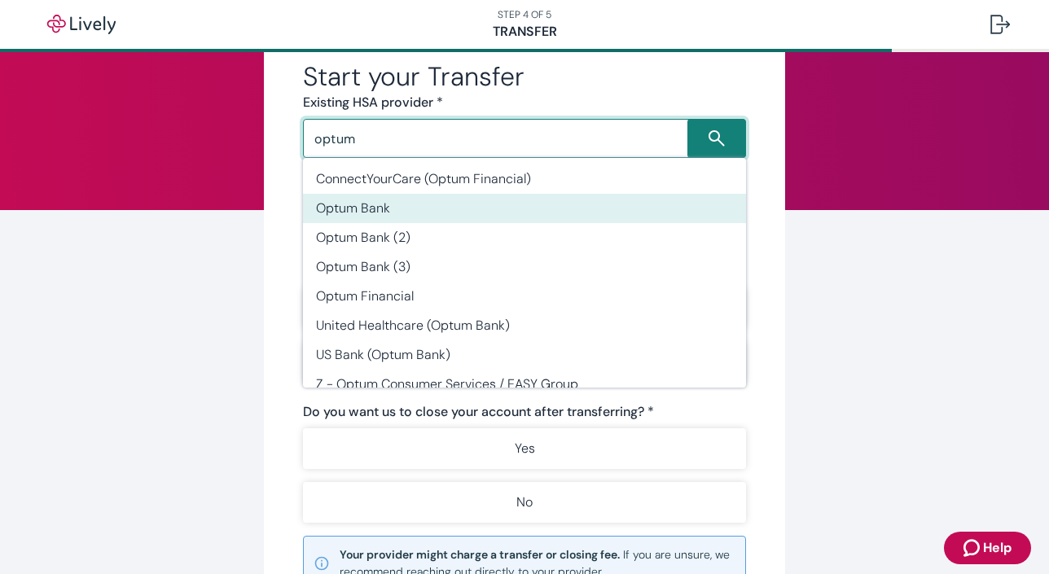
click at [458, 202] on li "Optum Bank" at bounding box center [524, 208] width 443 height 29
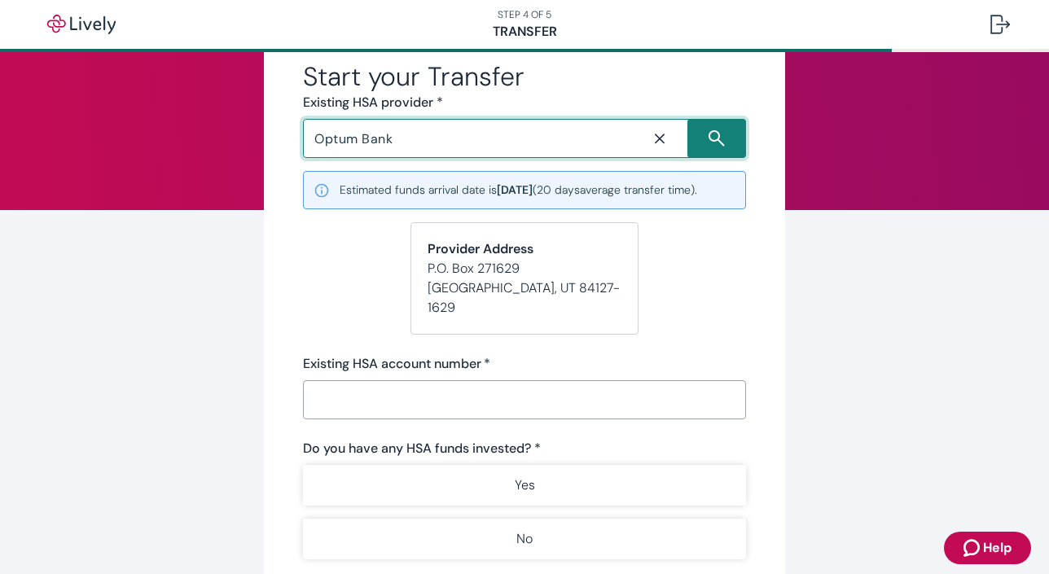
type input "Optum Bank"
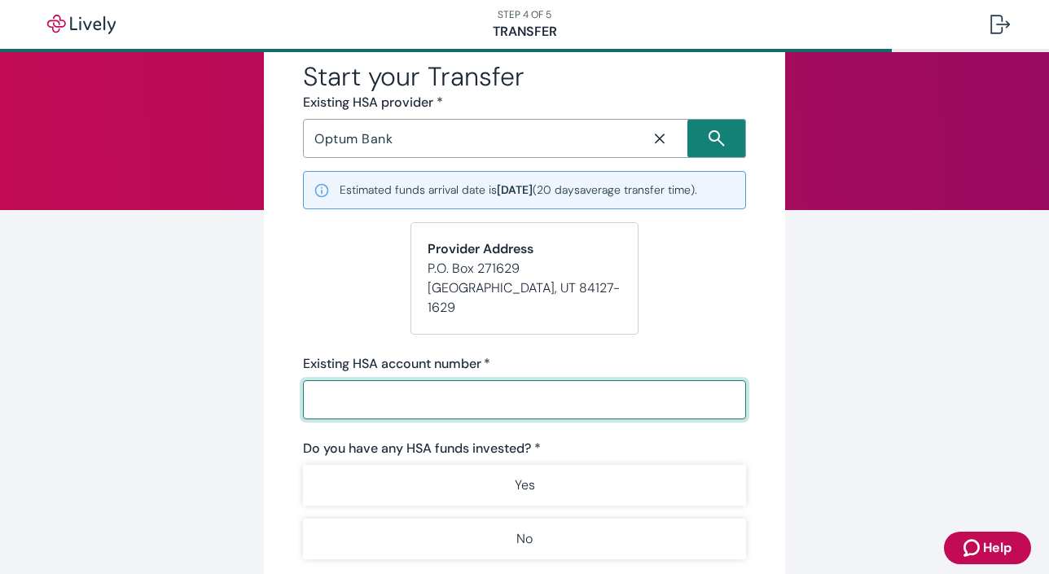
click at [363, 384] on input "Existing HSA account number   *" at bounding box center [524, 400] width 443 height 33
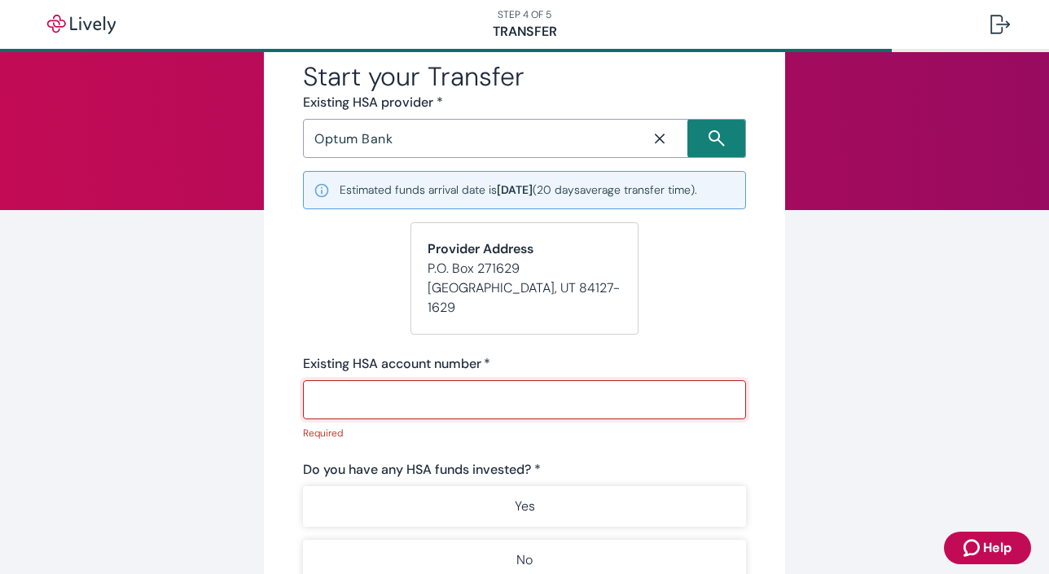
paste input "124384877"
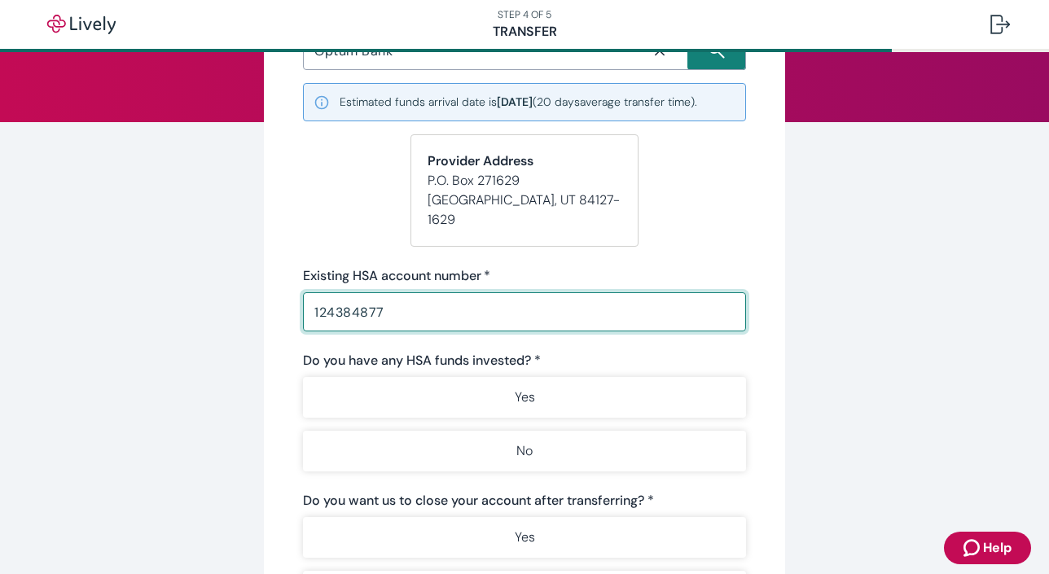
scroll to position [175, 0]
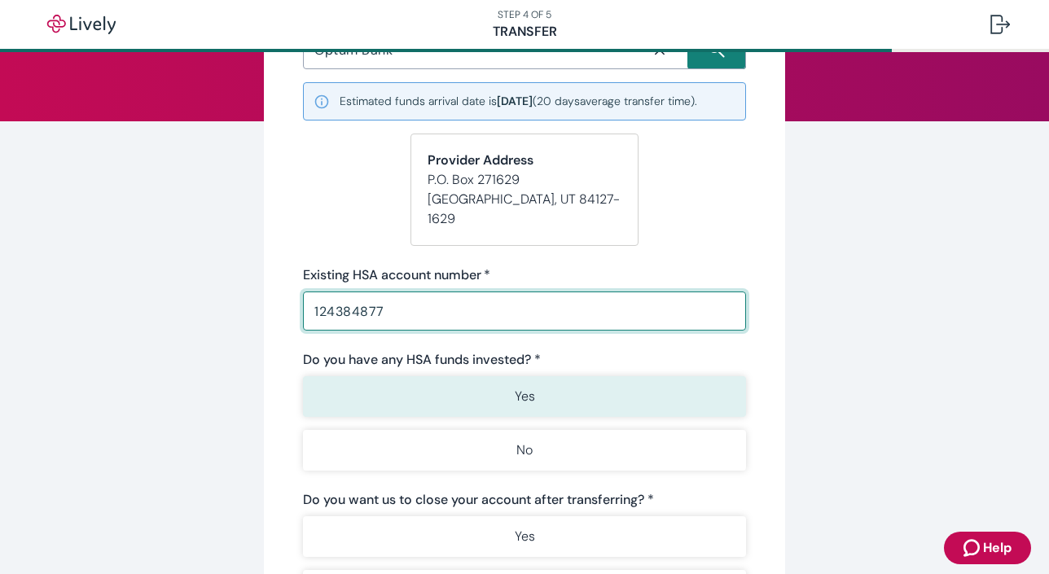
type input "124384877"
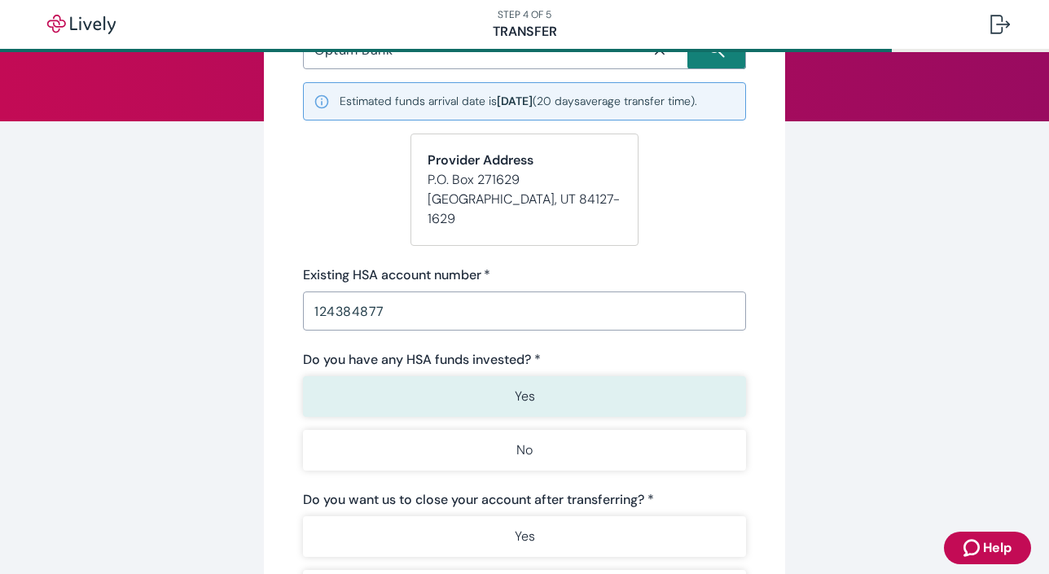
click at [458, 378] on button "Yes" at bounding box center [524, 396] width 443 height 41
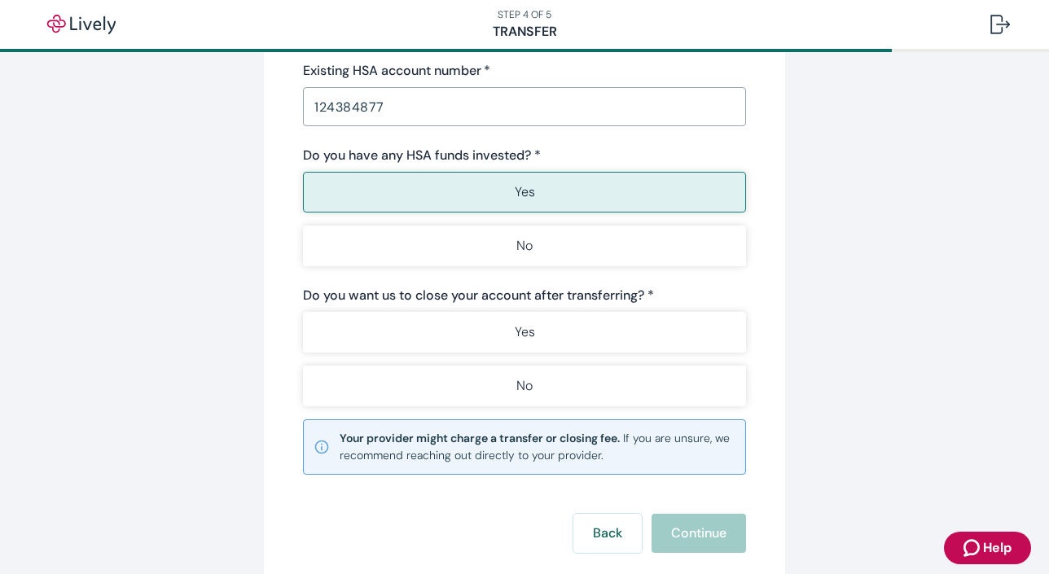
scroll to position [383, 0]
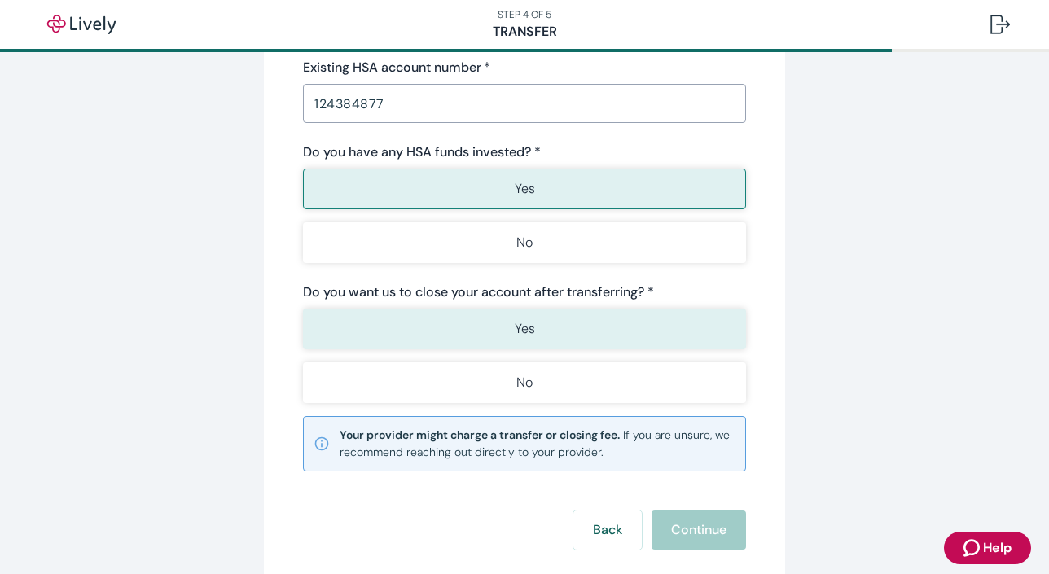
click at [565, 309] on button "Yes" at bounding box center [524, 329] width 443 height 41
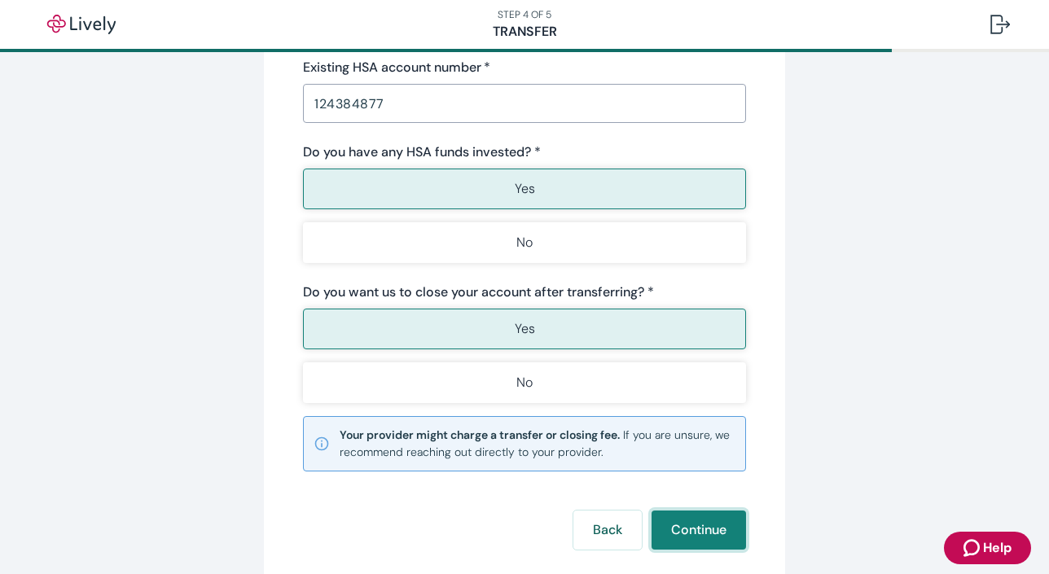
click at [695, 511] on button "Continue" at bounding box center [698, 530] width 94 height 39
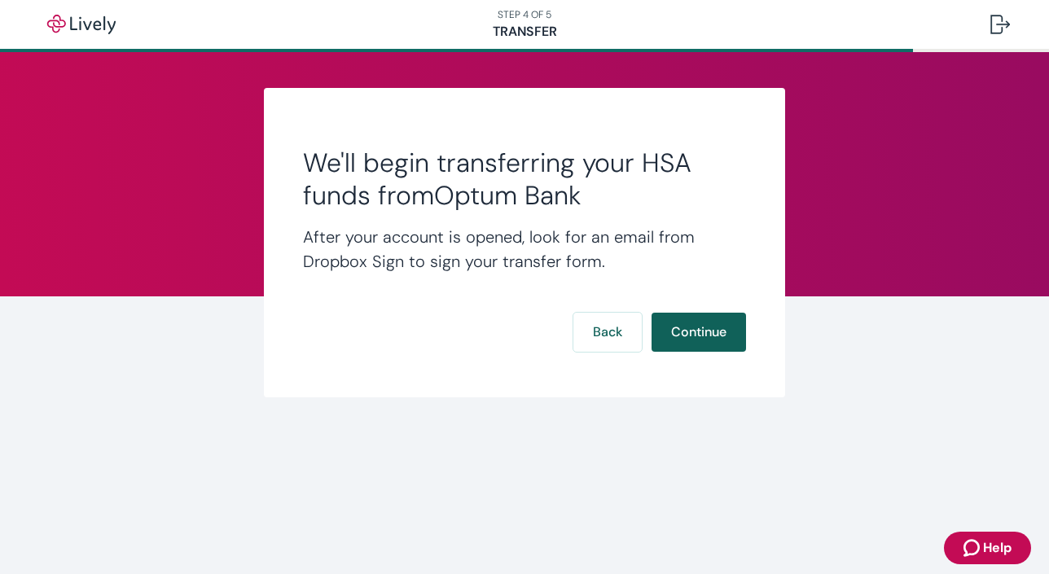
click at [683, 338] on button "Continue" at bounding box center [698, 332] width 94 height 39
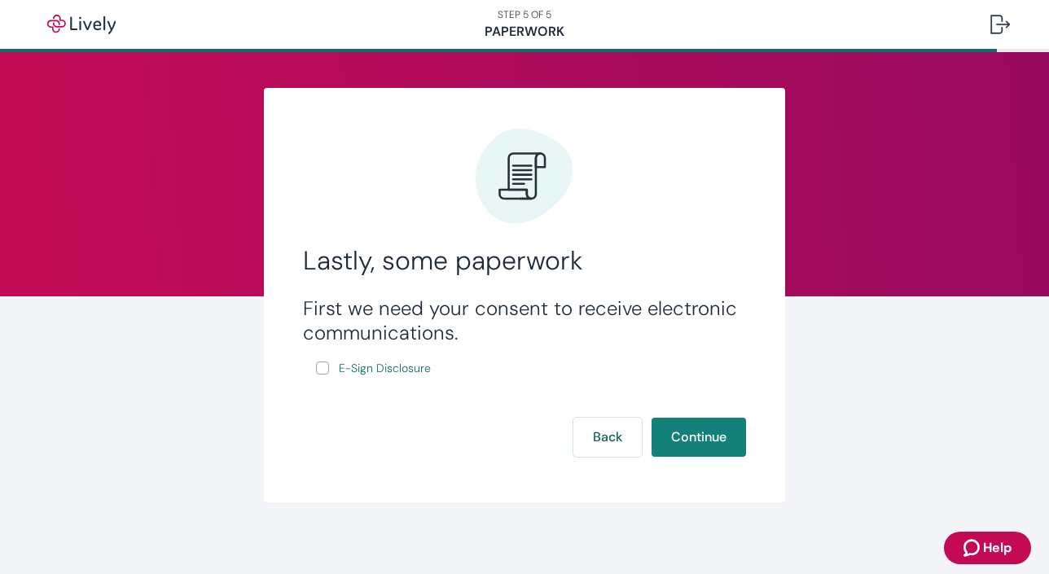
click at [305, 367] on div "First we need your consent to receive electronic communications. E-Sign Disclos…" at bounding box center [524, 337] width 443 height 82
click at [327, 369] on input "E-Sign Disclosure" at bounding box center [322, 368] width 13 height 13
checkbox input "true"
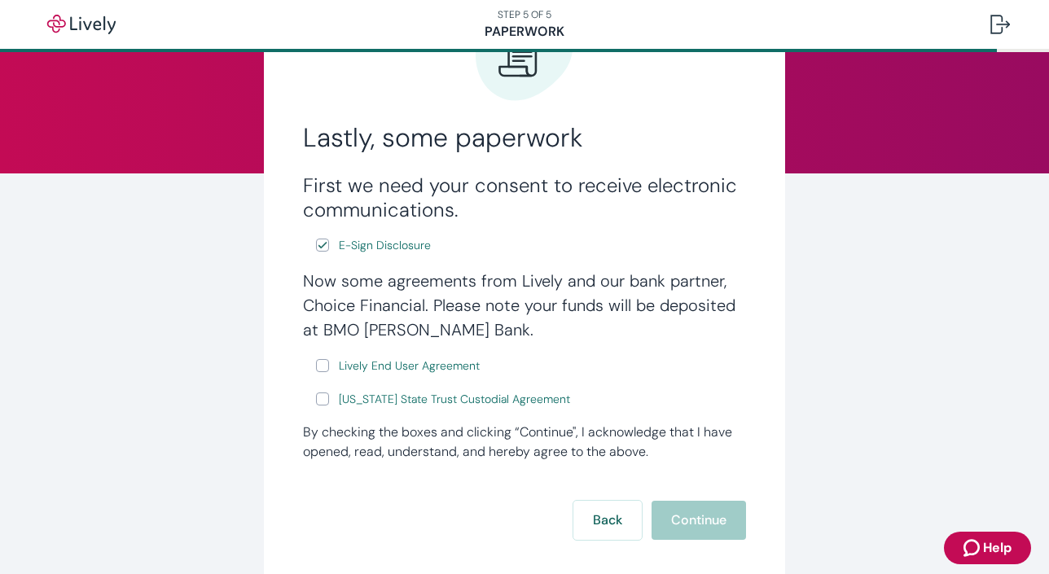
scroll to position [124, 0]
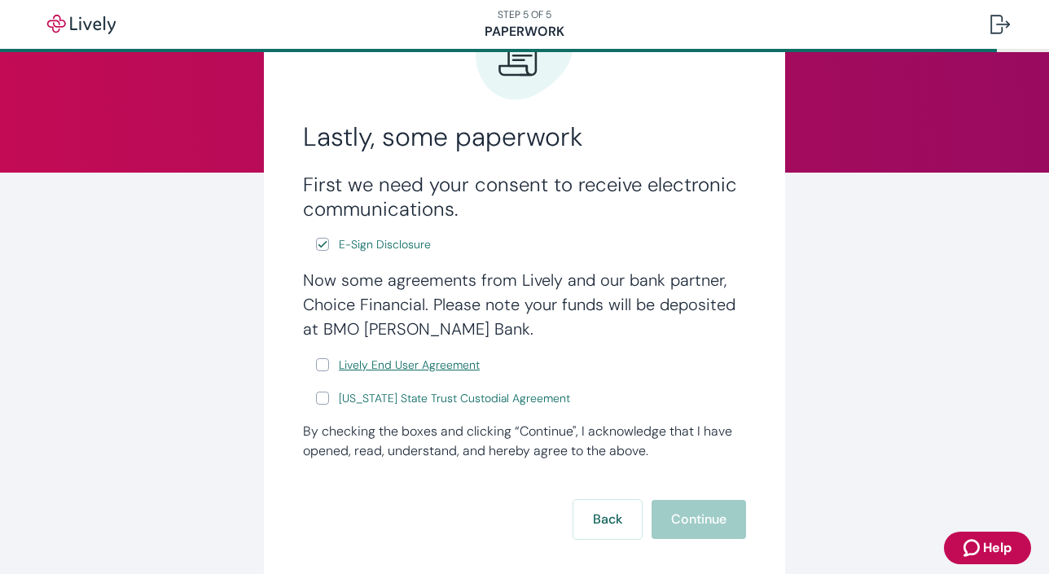
click at [433, 365] on span "Lively End User Agreement" at bounding box center [409, 365] width 141 height 17
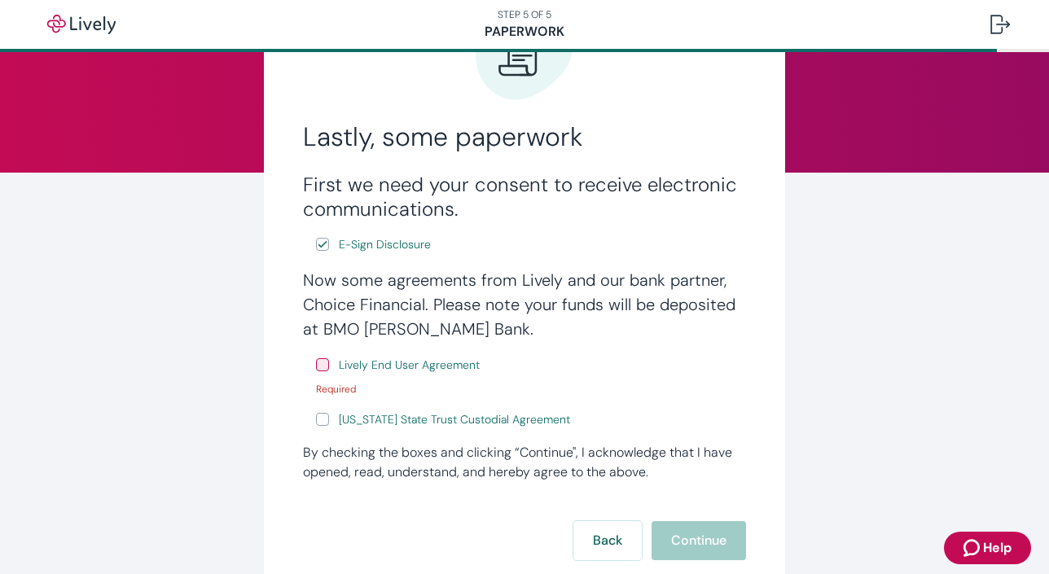
click at [327, 362] on input "Lively End User Agreement" at bounding box center [322, 364] width 13 height 13
checkbox input "true"
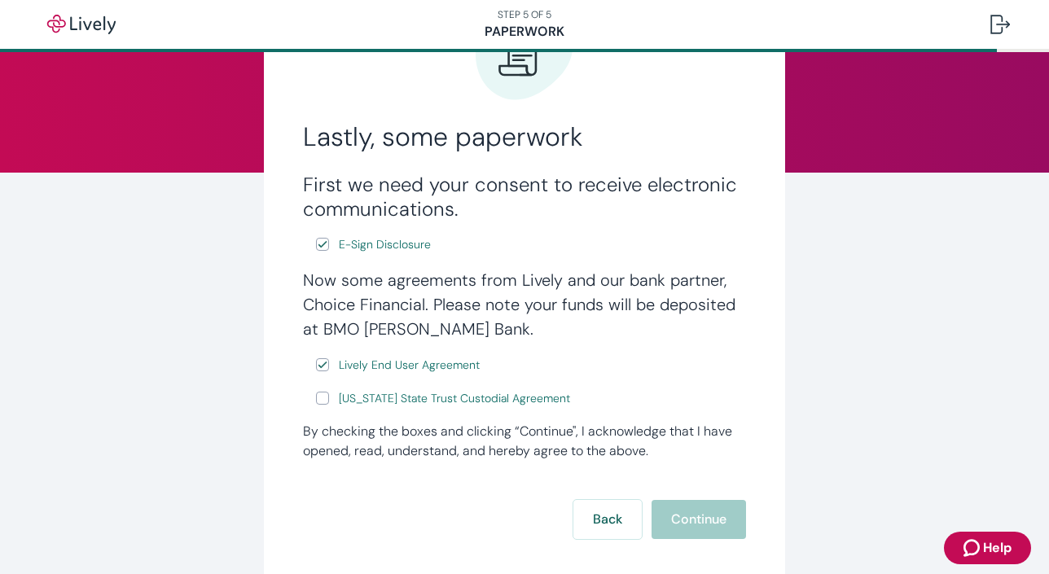
click at [324, 409] on label "[US_STATE] State Trust Custodial Agreement" at bounding box center [444, 398] width 257 height 20
click at [324, 405] on input "[US_STATE] State Trust Custodial Agreement" at bounding box center [322, 398] width 13 height 13
checkbox input "true"
click at [699, 519] on button "Continue" at bounding box center [698, 519] width 94 height 39
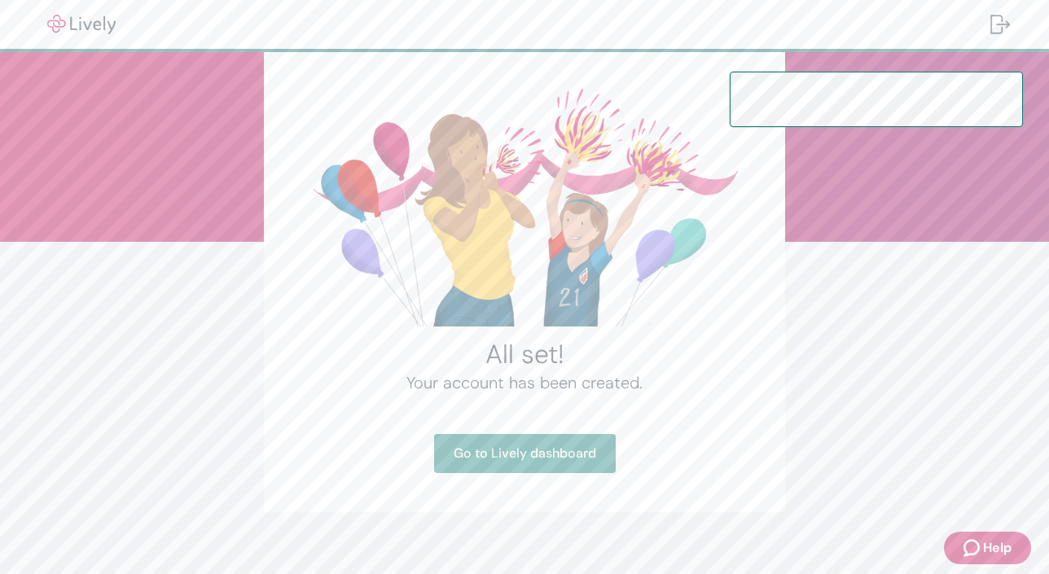
scroll to position [71, 0]
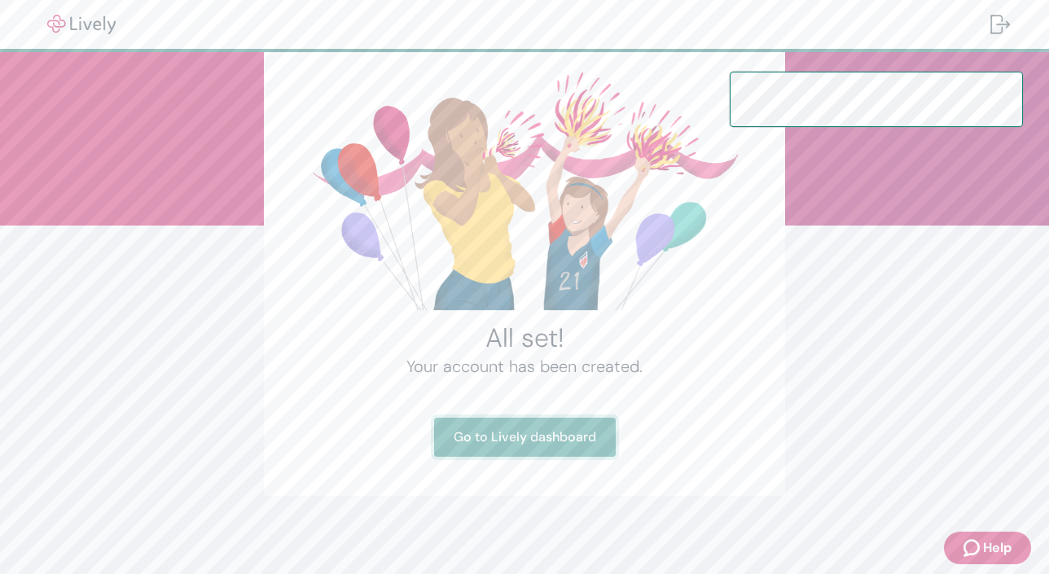
click at [585, 432] on link "Go to Lively dashboard" at bounding box center [525, 437] width 182 height 39
